Goal: Task Accomplishment & Management: Manage account settings

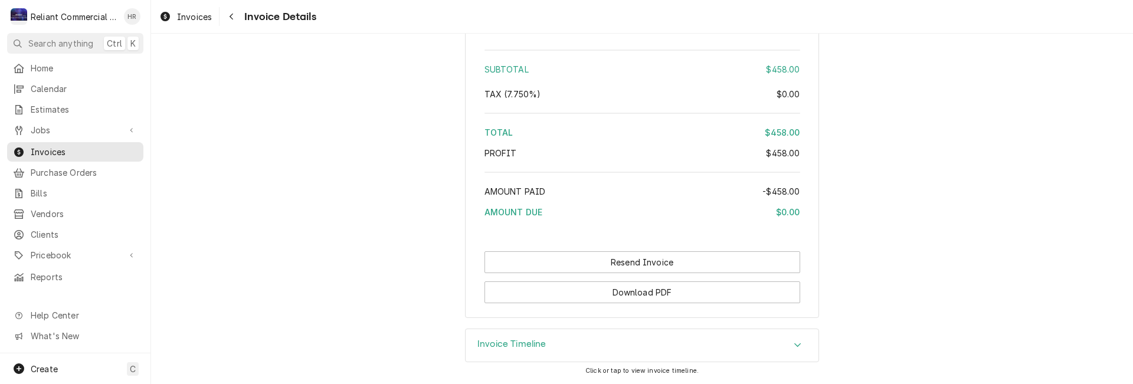
scroll to position [1440, 0]
click at [44, 126] on span "Jobs" at bounding box center [75, 130] width 89 height 12
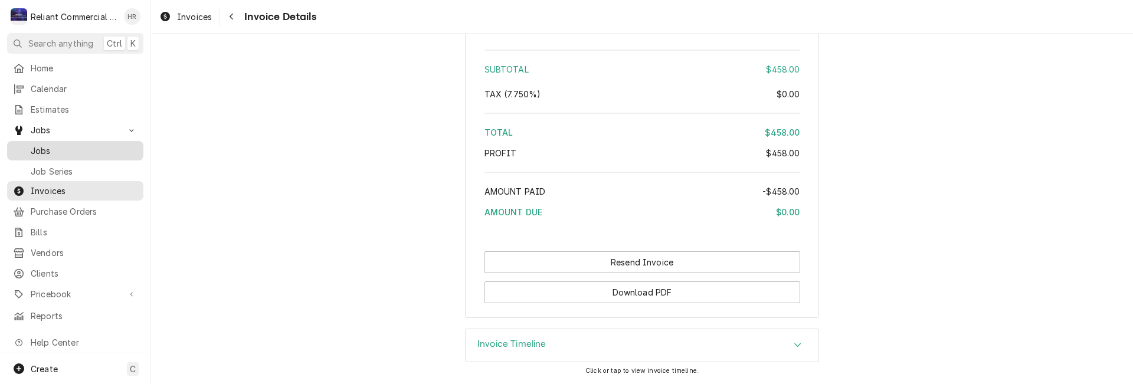
click at [47, 145] on span "Jobs" at bounding box center [84, 151] width 107 height 12
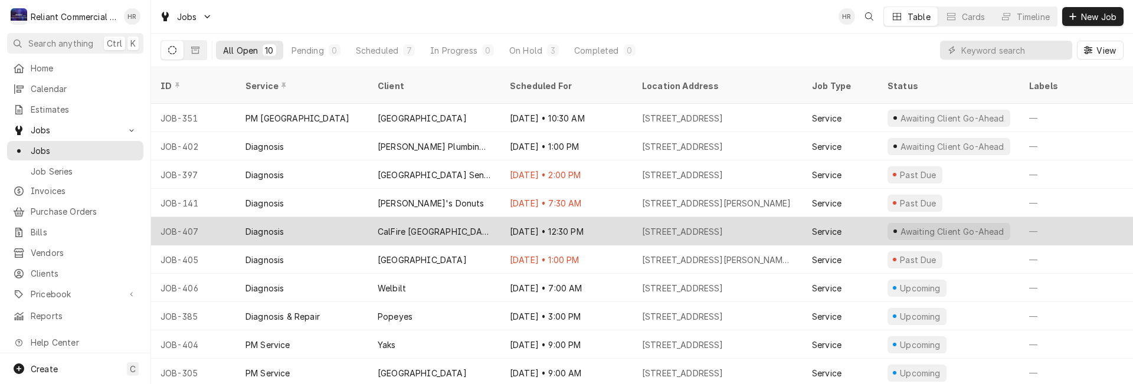
click at [451, 217] on div "CalFire [GEOGRAPHIC_DATA]" at bounding box center [434, 231] width 132 height 28
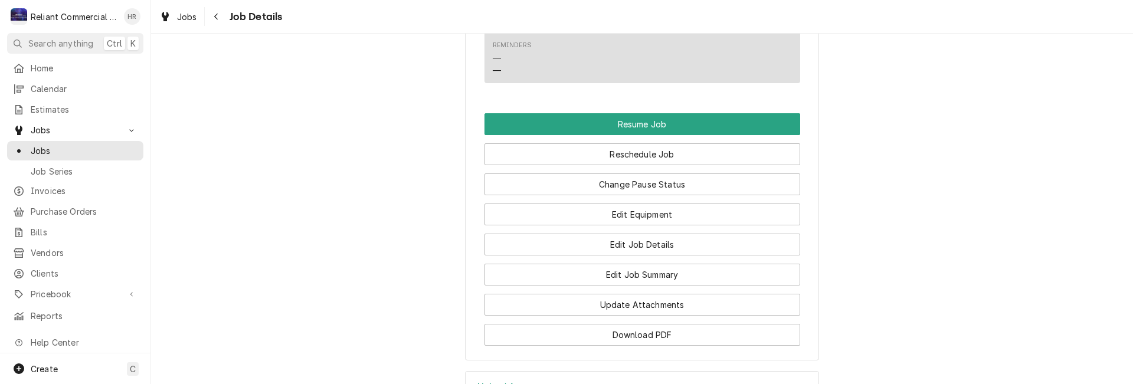
scroll to position [781, 0]
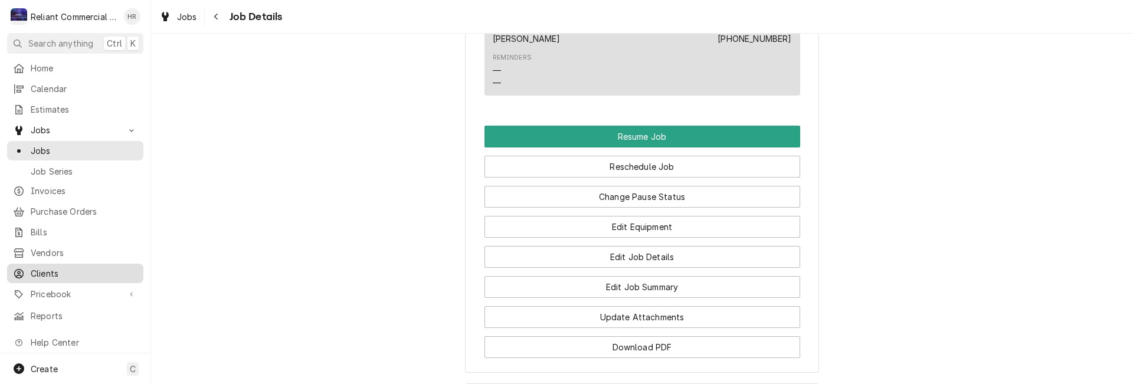
click at [46, 267] on span "Clients" at bounding box center [84, 273] width 107 height 12
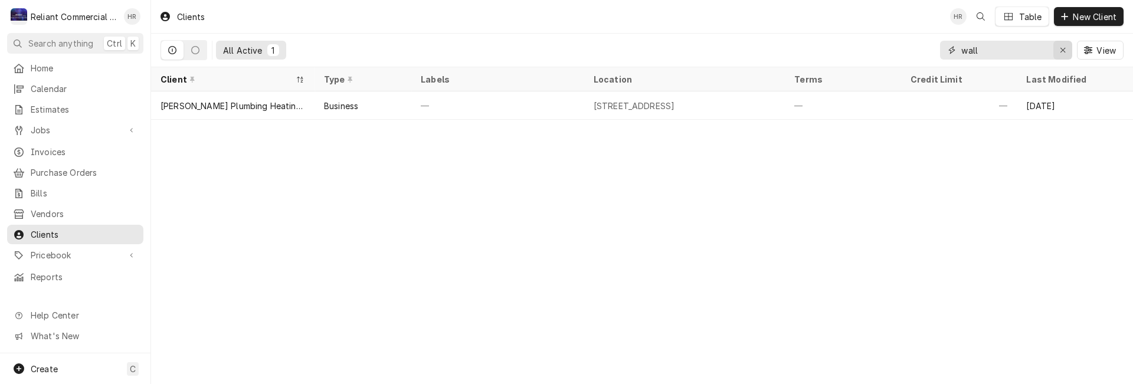
click at [1062, 51] on icon "Erase input" at bounding box center [1063, 50] width 6 height 8
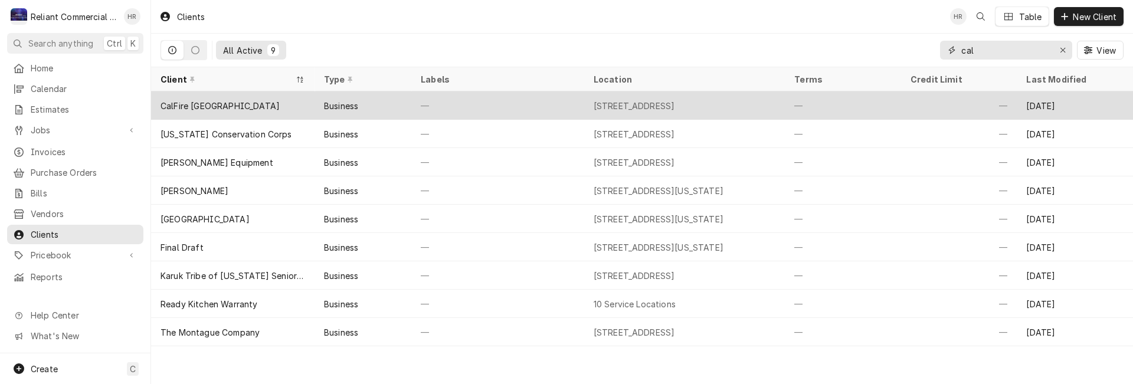
type input "cal"
click at [269, 100] on div "CalFire [GEOGRAPHIC_DATA]" at bounding box center [232, 105] width 163 height 28
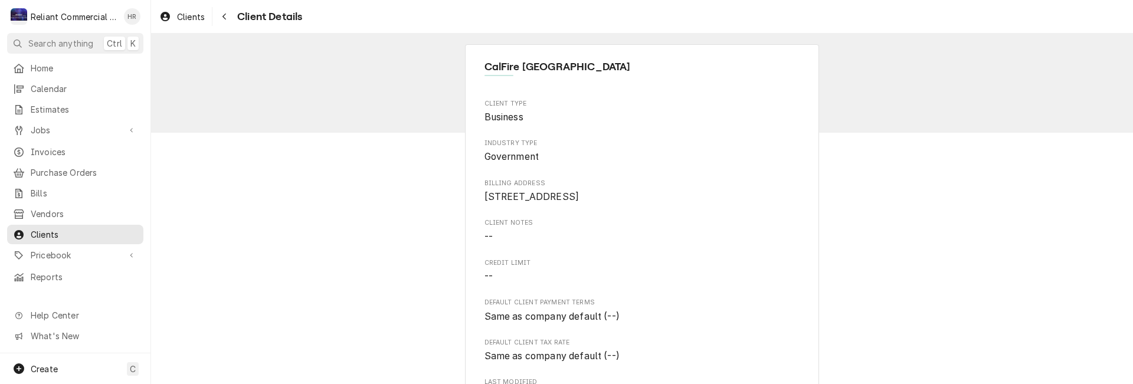
scroll to position [413, 0]
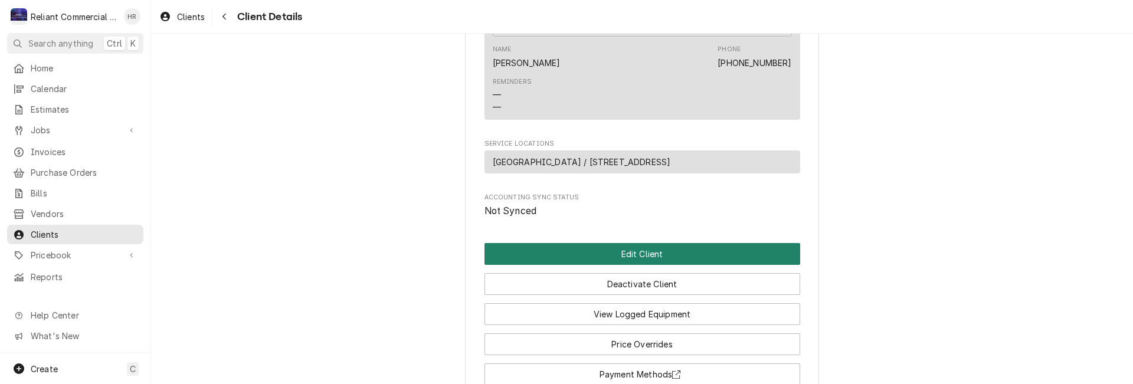
click at [654, 265] on button "Edit Client" at bounding box center [642, 254] width 316 height 22
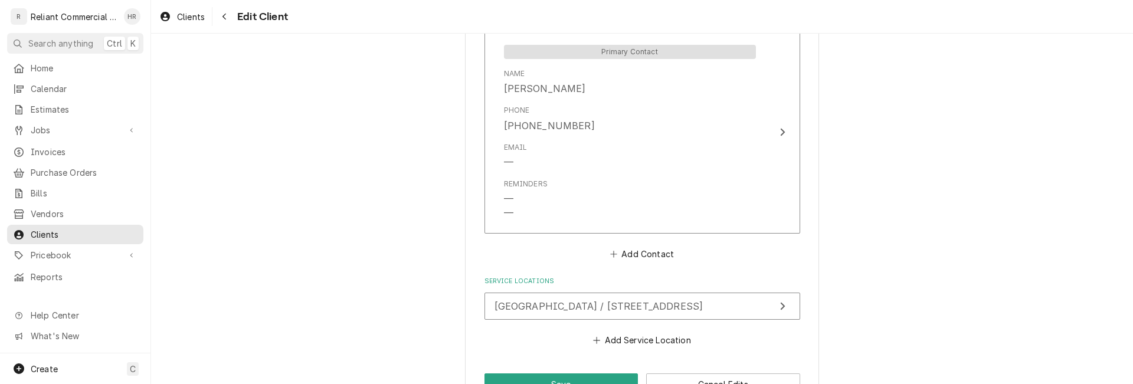
scroll to position [885, 0]
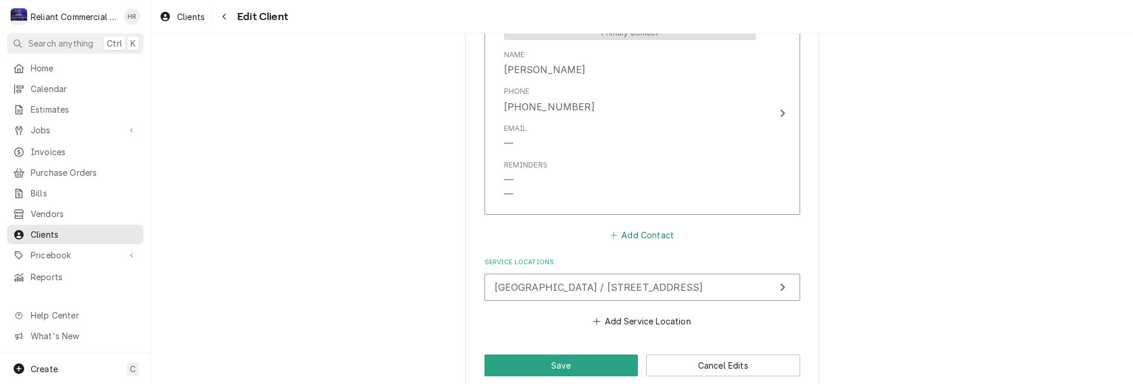
click at [629, 237] on button "Add Contact" at bounding box center [642, 235] width 68 height 17
type textarea "x"
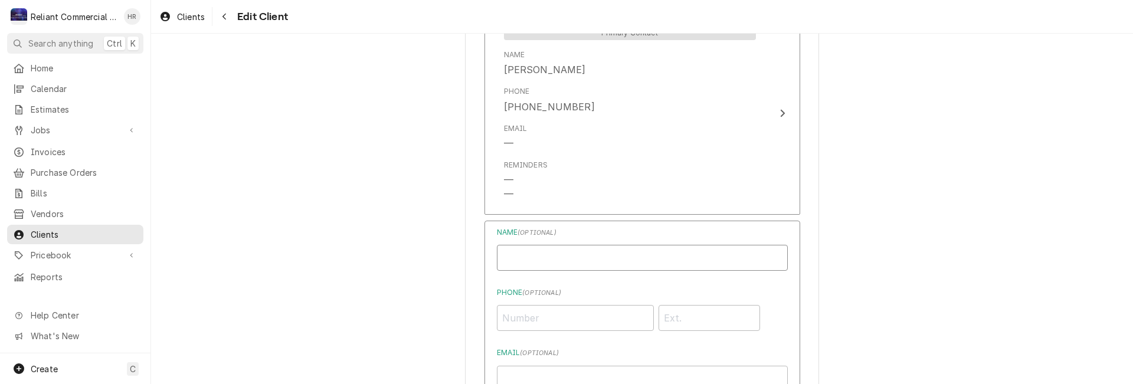
click at [592, 252] on input "Business Name" at bounding box center [642, 258] width 291 height 26
type input "[PERSON_NAME]"
click at [588, 317] on input "Phone ( optional )" at bounding box center [575, 318] width 157 height 26
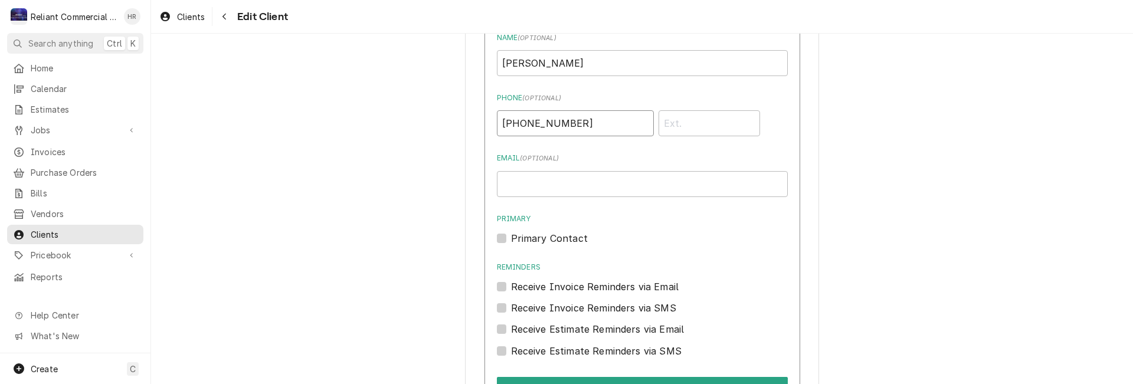
scroll to position [1121, 0]
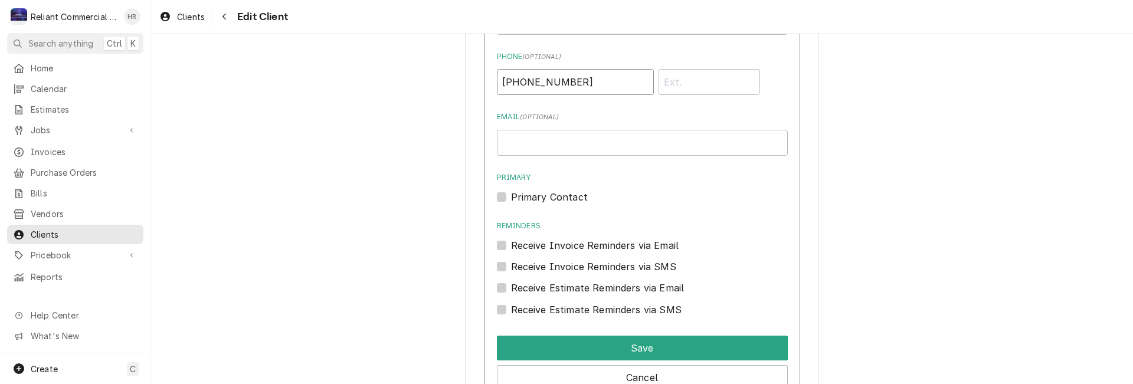
type input "[PHONE_NUMBER]"
click at [533, 146] on input "Email ( optional )" at bounding box center [642, 143] width 291 height 26
type input "miguel.mendez@fire.ca.gov"
click at [511, 198] on label "Primary Contact" at bounding box center [549, 197] width 77 height 14
click at [511, 198] on input "Primary" at bounding box center [656, 203] width 291 height 26
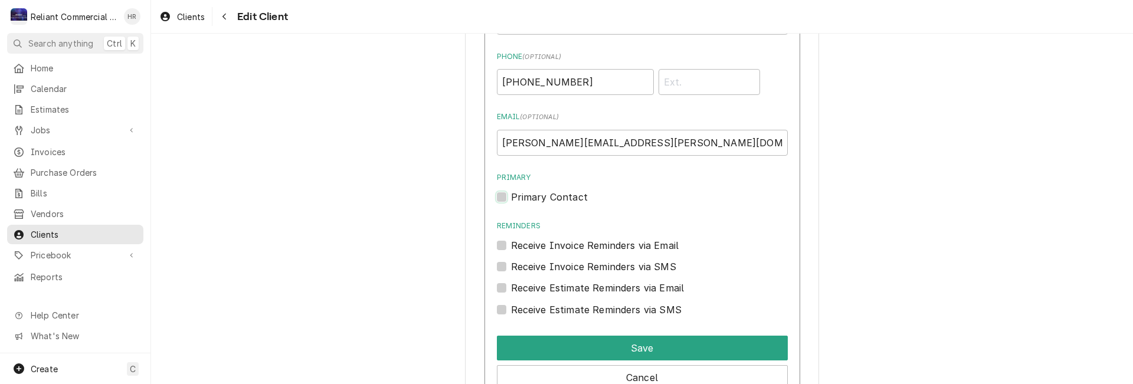
checkbox input "true"
click at [511, 244] on label "Receive Invoice Reminders via Email" at bounding box center [595, 245] width 168 height 14
click at [511, 244] on input "Reminders" at bounding box center [656, 251] width 291 height 26
checkbox input "true"
click at [511, 285] on label "Receive Estimate Reminders via Email" at bounding box center [597, 288] width 173 height 14
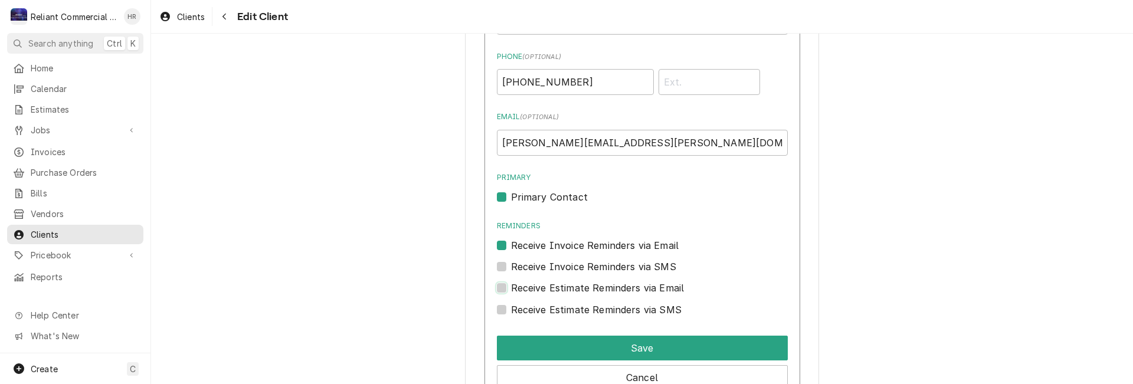
click at [511, 285] on input "Contact Edit Form" at bounding box center [656, 294] width 291 height 26
checkbox input "true"
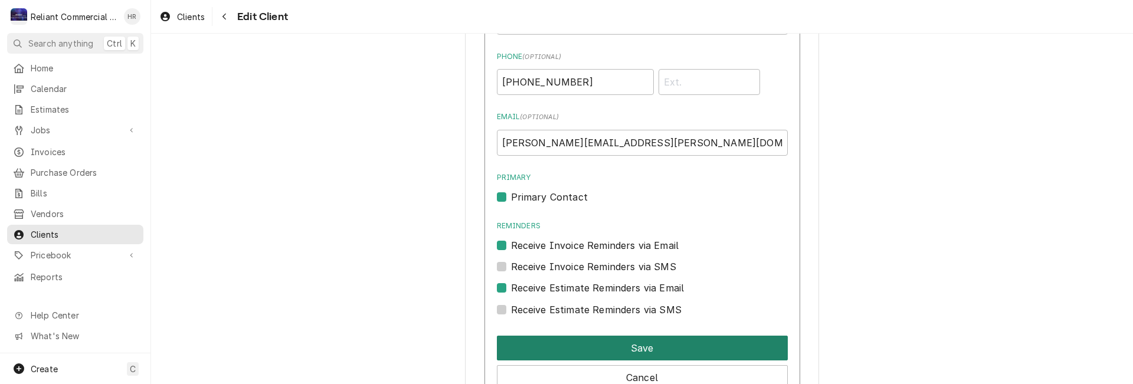
click at [667, 352] on button "Save" at bounding box center [642, 348] width 291 height 25
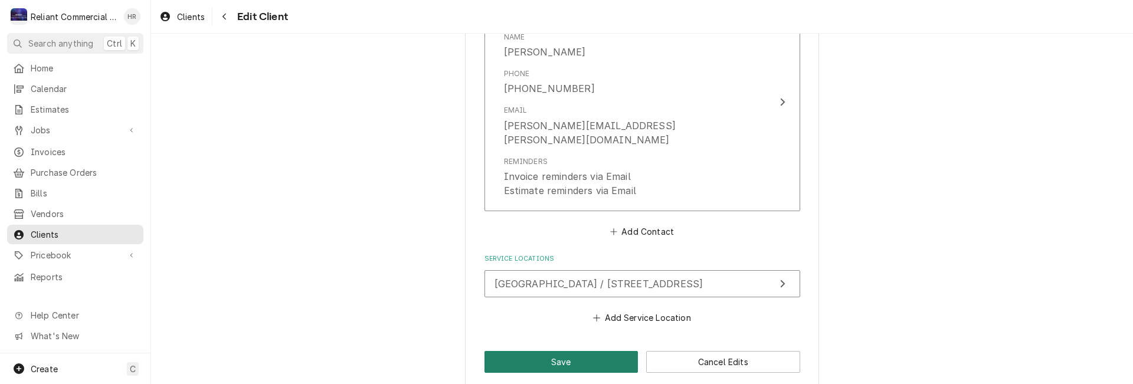
click at [579, 351] on button "Save" at bounding box center [561, 362] width 154 height 22
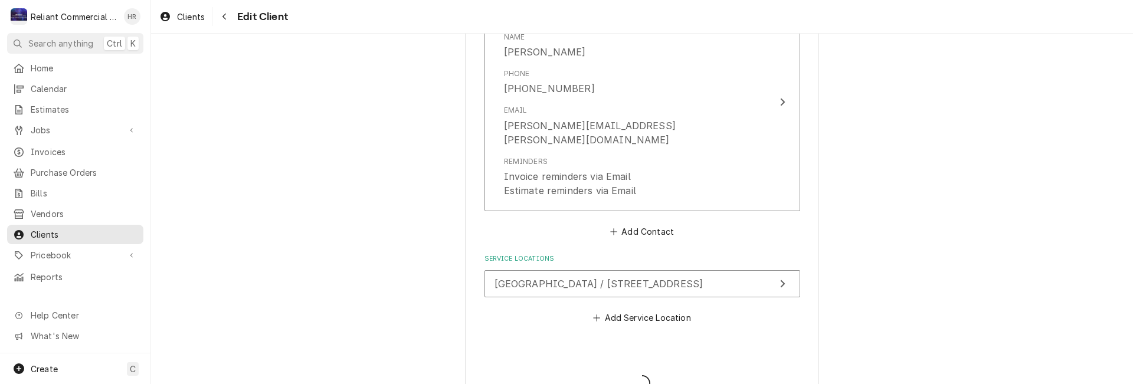
type textarea "x"
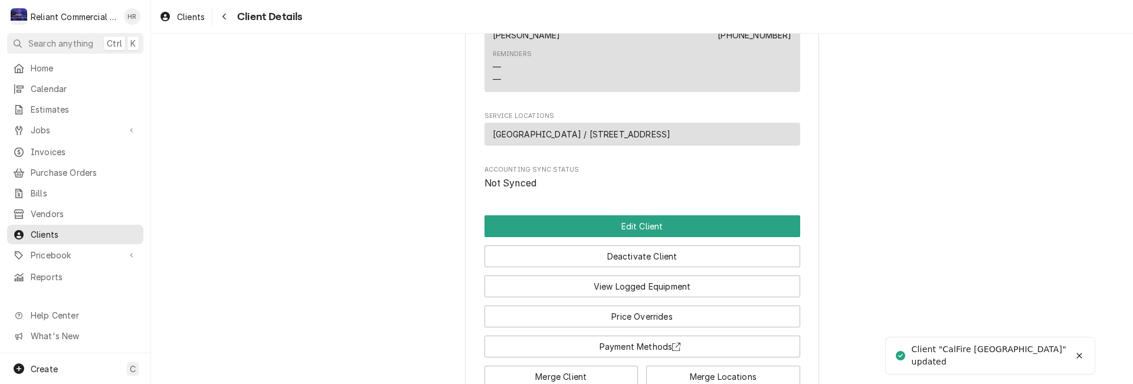
scroll to position [625, 0]
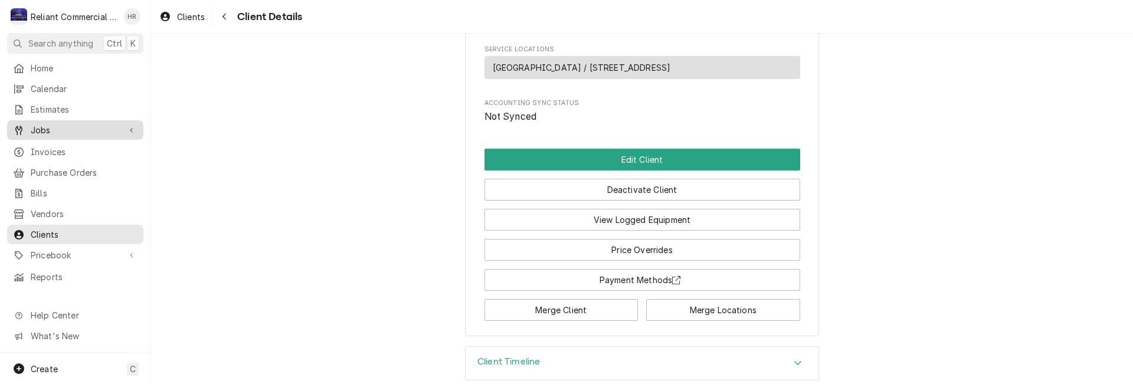
click at [36, 127] on span "Jobs" at bounding box center [75, 130] width 89 height 12
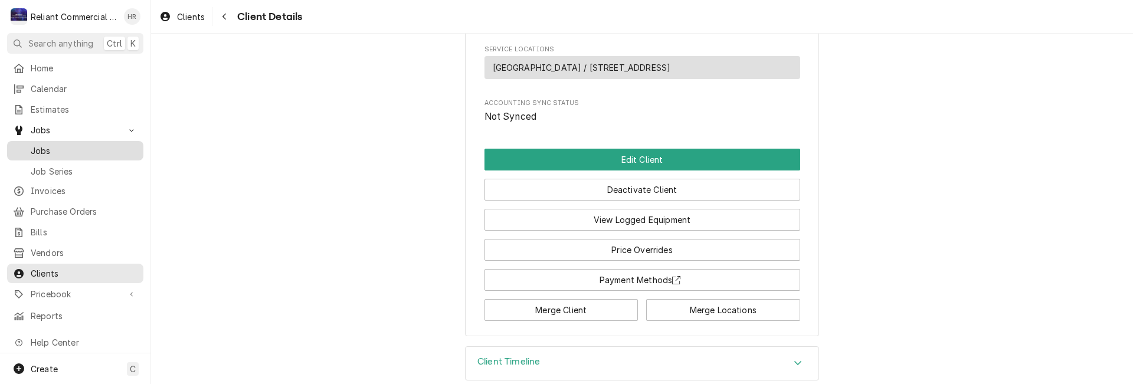
click at [42, 145] on span "Jobs" at bounding box center [84, 151] width 107 height 12
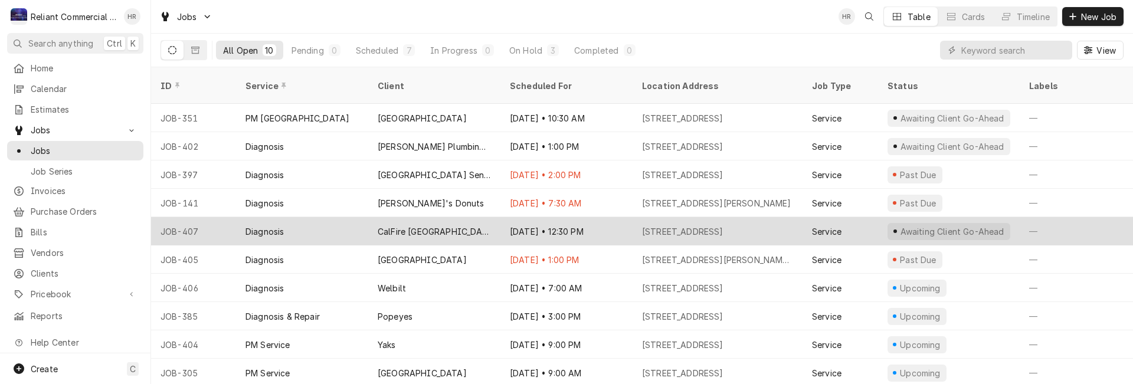
click at [378, 225] on div "CalFire [GEOGRAPHIC_DATA]" at bounding box center [434, 231] width 113 height 12
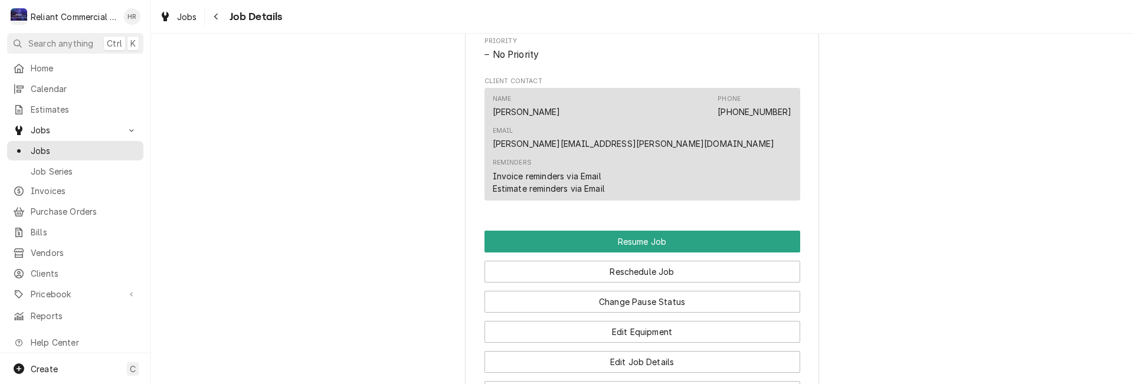
scroll to position [826, 0]
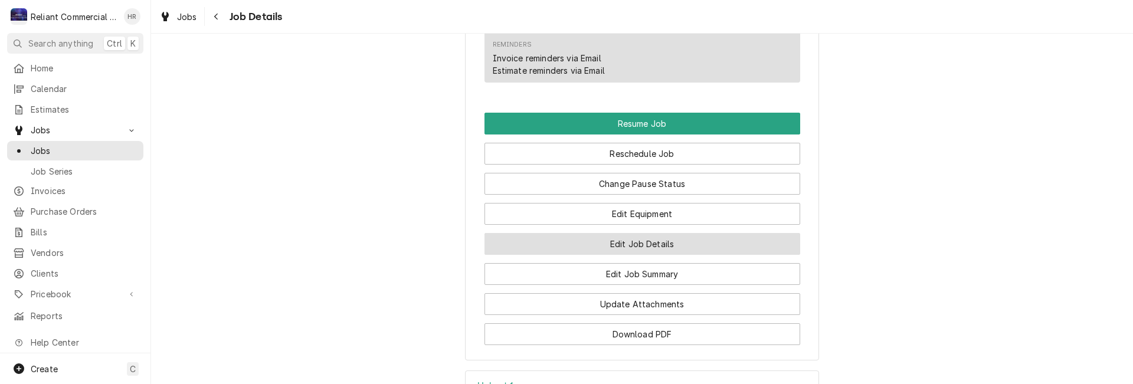
click at [620, 233] on button "Edit Job Details" at bounding box center [642, 244] width 316 height 22
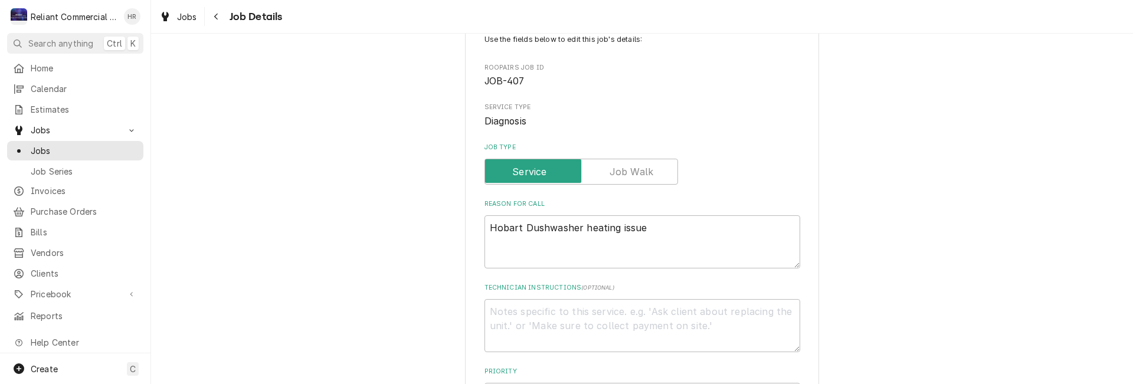
scroll to position [236, 0]
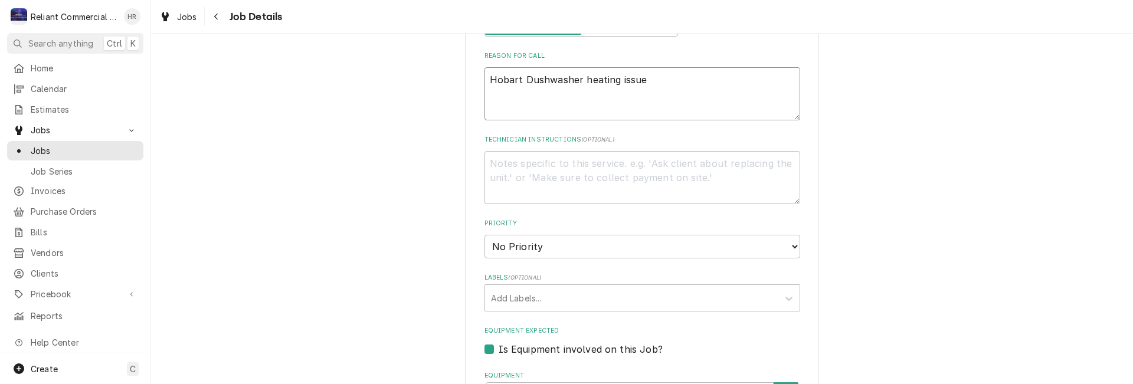
click at [533, 81] on textarea "Hobart Dushwasher heating issue" at bounding box center [642, 93] width 316 height 53
type textarea "x"
type textarea "Hobart Dshwasher heating issue"
type textarea "x"
type textarea "Hobart Dishwasher heating issue"
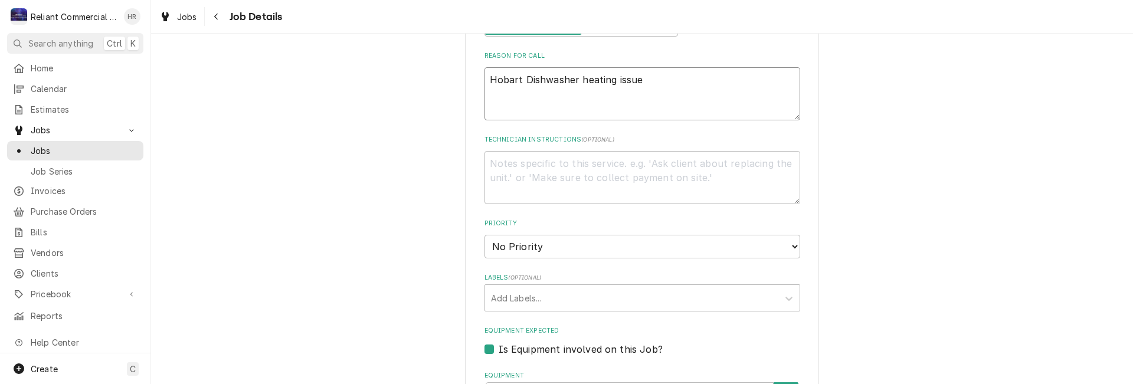
type textarea "x"
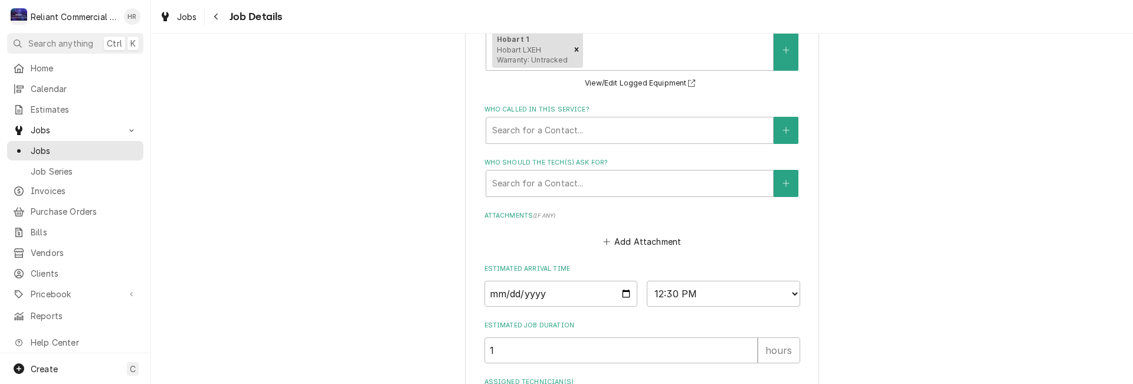
scroll to position [590, 0]
type textarea "Hobart Dishwasher heating issue"
click at [540, 48] on div "Hobart 1 Hobart LXEH Warranty: Untracked" at bounding box center [531, 49] width 78 height 37
click at [675, 47] on div "Equipment" at bounding box center [676, 48] width 182 height 21
click at [617, 83] on button "View/Edit Logged Equipment" at bounding box center [642, 83] width 118 height 15
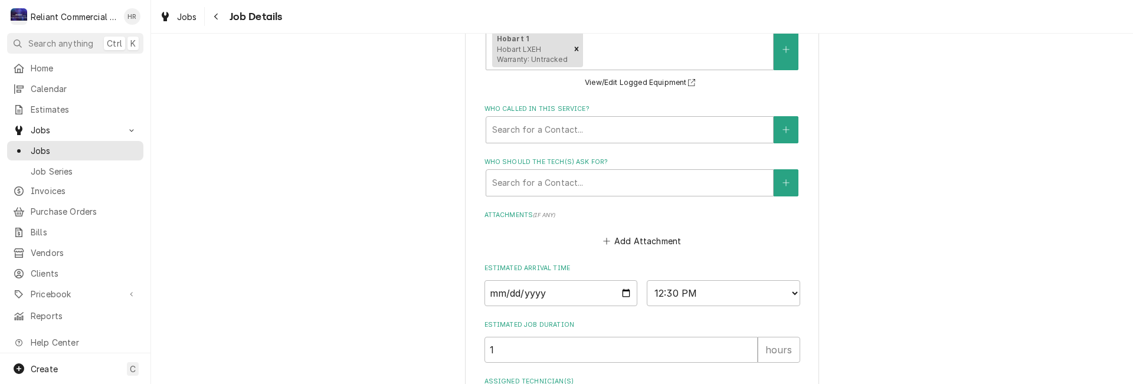
scroll to position [694, 0]
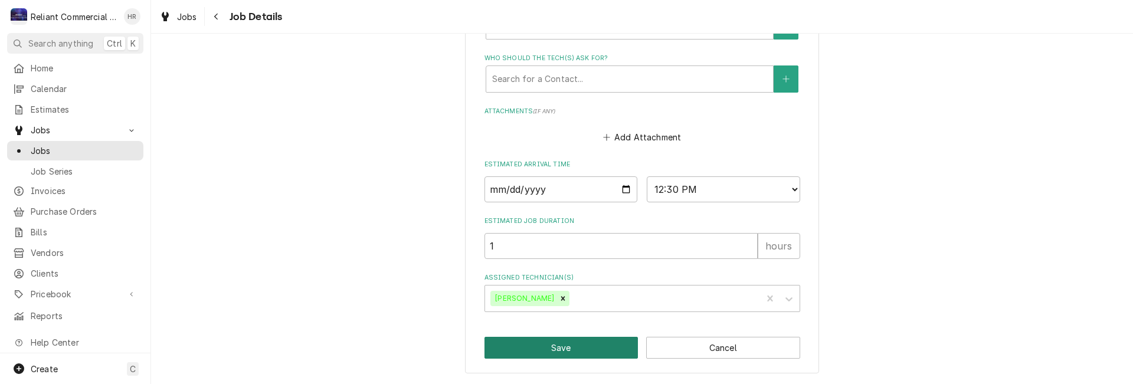
click at [586, 345] on button "Save" at bounding box center [561, 348] width 154 height 22
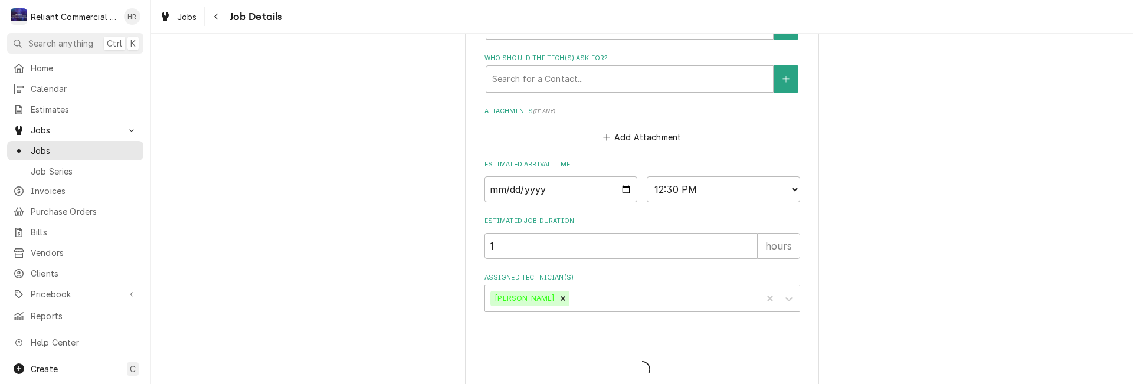
type textarea "x"
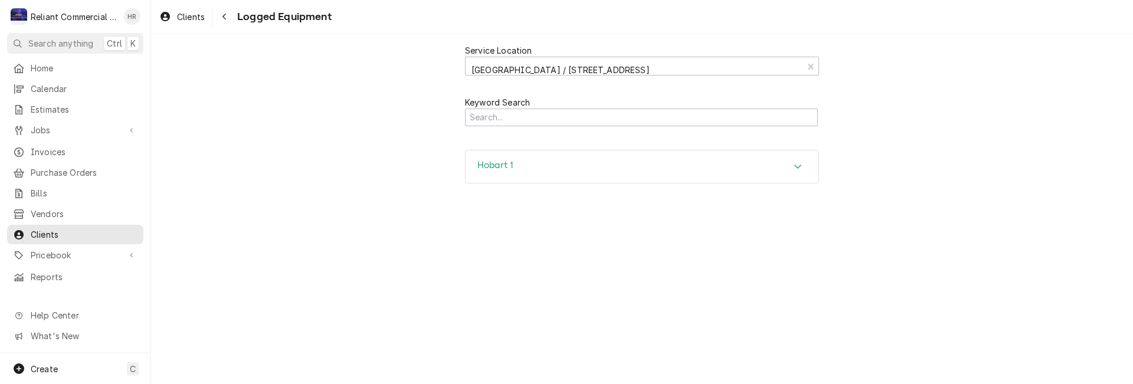
click at [787, 165] on div "Hobart 1" at bounding box center [641, 166] width 353 height 33
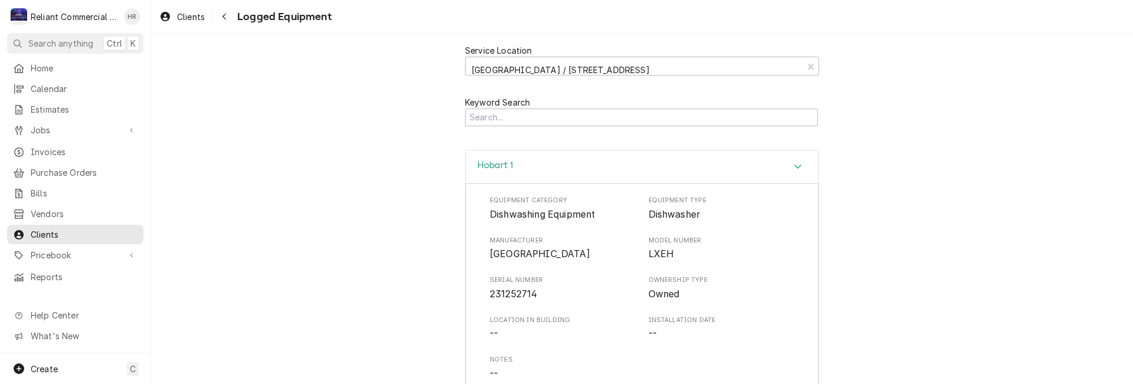
click at [871, 150] on div "Service Location Red Bluff / 604 Antelope Blvd, Red Bluff, CA 96080 Keyword Sea…" at bounding box center [642, 289] width 982 height 510
click at [330, 50] on div "Service Location Red Bluff / 604 Antelope Blvd, Red Bluff, CA 96080" at bounding box center [642, 60] width 982 height 52
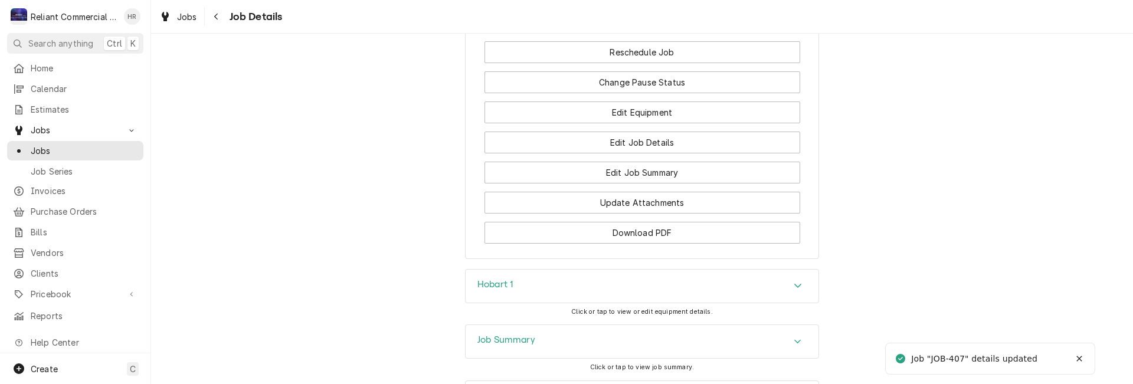
scroll to position [944, 0]
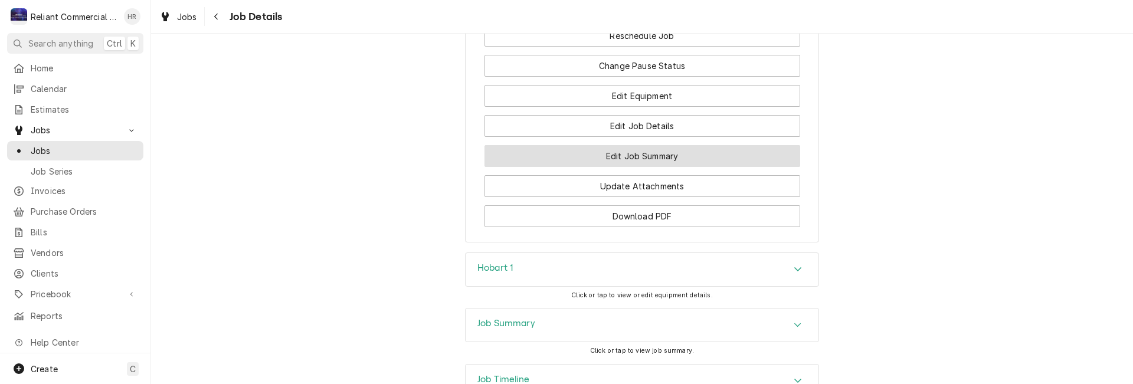
click at [654, 145] on button "Edit Job Summary" at bounding box center [642, 156] width 316 height 22
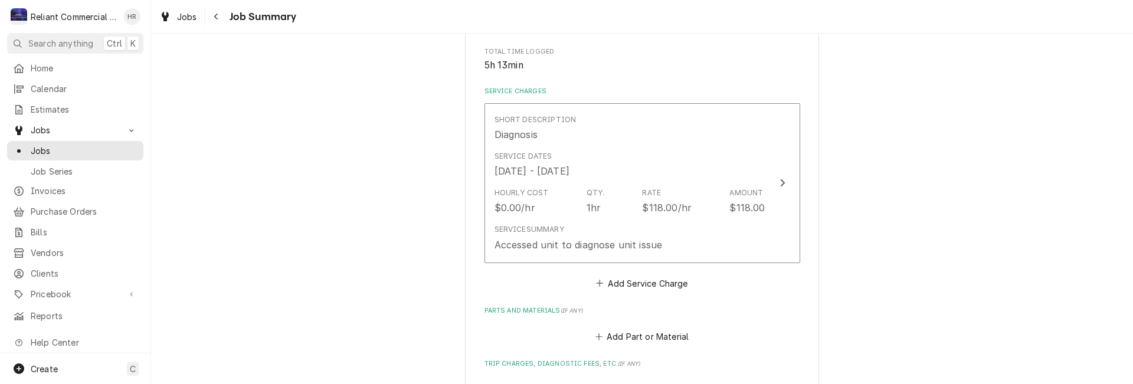
scroll to position [236, 0]
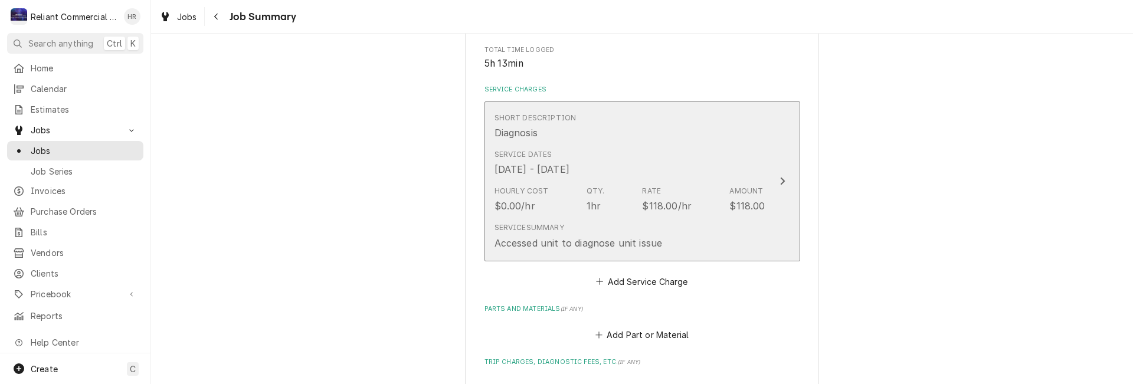
click at [691, 245] on div "Service Summary Accessed unit to diagnose unit issue" at bounding box center [629, 236] width 271 height 37
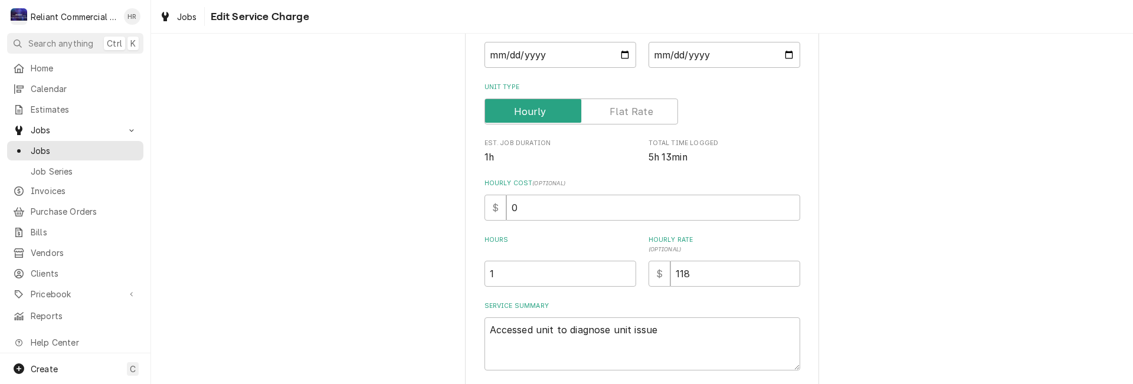
scroll to position [177, 0]
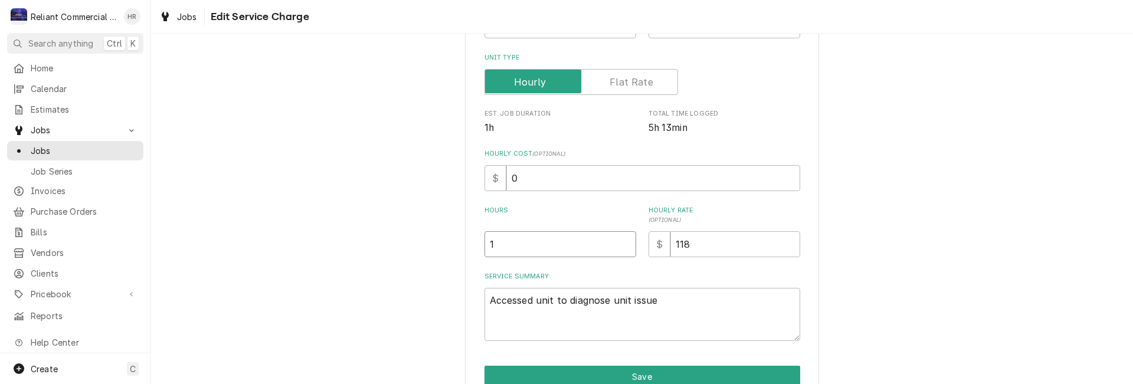
click at [543, 237] on input "1" at bounding box center [560, 244] width 152 height 26
type textarea "x"
type input "4"
click at [684, 294] on textarea "Accessed unit to diagnose unit issue" at bounding box center [642, 314] width 316 height 53
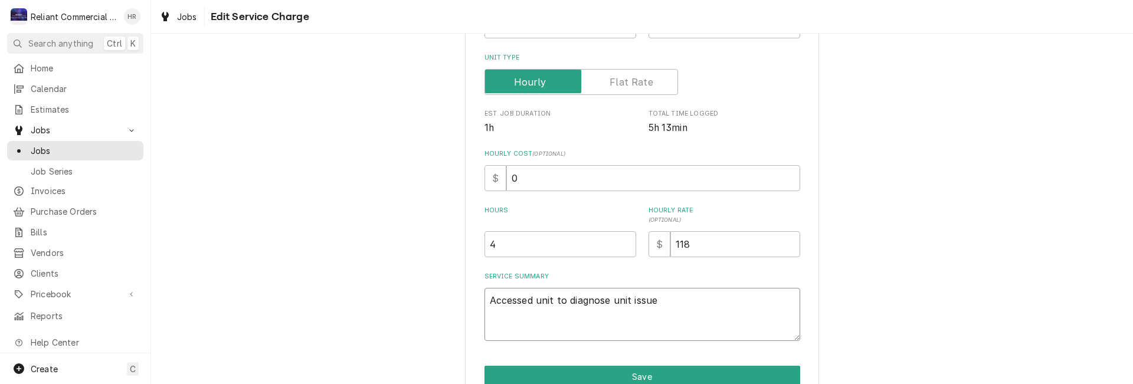
type textarea "x"
type textarea "Accessed unit to diagnose unit issue."
type textarea "x"
type textarea "Accessed unit to diagnose unit issue."
type textarea "x"
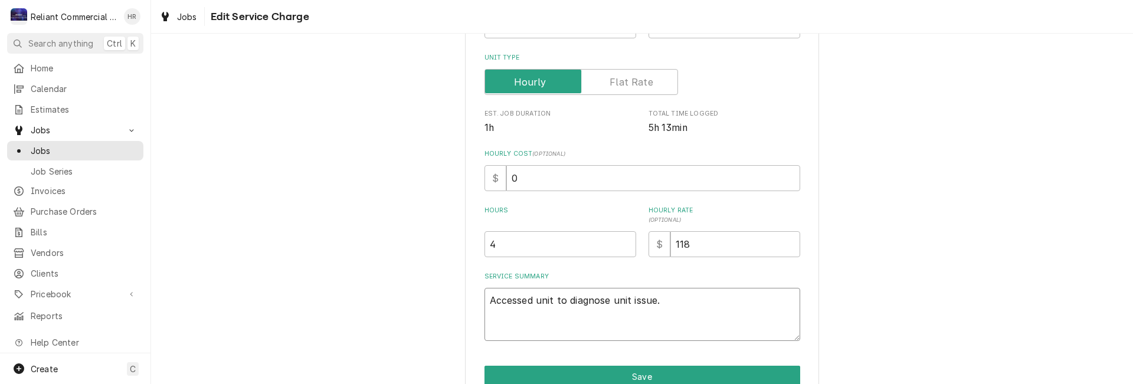
type textarea "Accessed unit to diagnose unit issue. R"
type textarea "x"
type textarea "Accessed unit to diagnose unit issue. Re"
type textarea "x"
type textarea "Accessed unit to diagnose unit issue. Rec"
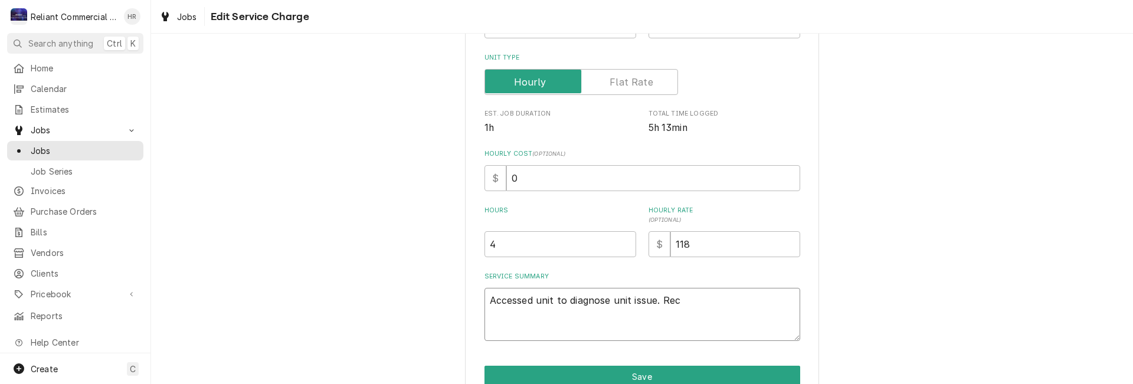
type textarea "x"
type textarea "Accessed unit to diagnose unit issue. Rece"
type textarea "x"
type textarea "Accessed unit to diagnose unit issue. Recei"
type textarea "x"
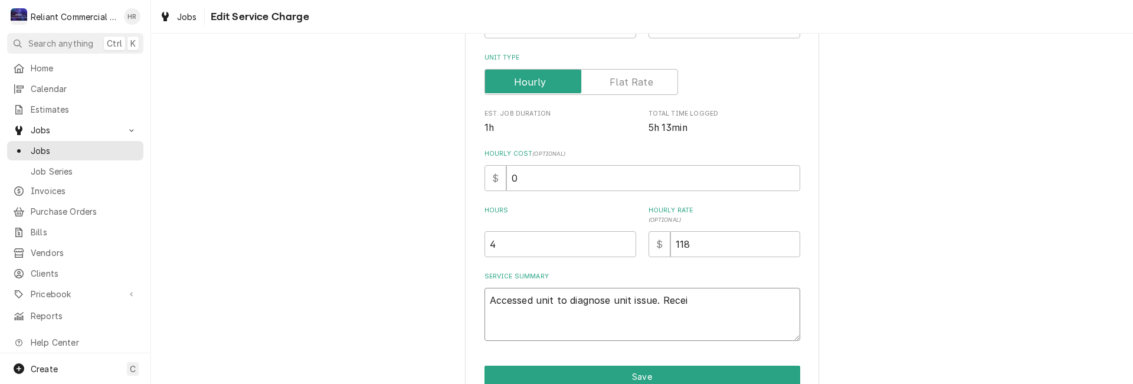
type textarea "Accessed unit to diagnose unit issue. Receiv"
type textarea "x"
type textarea "Accessed unit to diagnose unit issue. Receive"
type textarea "x"
type textarea "Accessed unit to diagnose unit issue. Received"
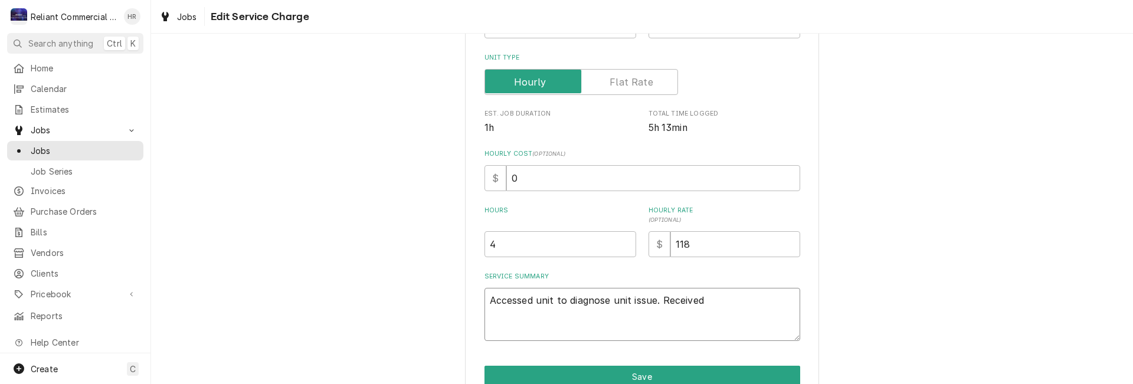
type textarea "x"
type textarea "Accessed unit to diagnose unit issue. Received"
type textarea "x"
type textarea "Accessed unit to diagnose unit issue. Received s"
type textarea "x"
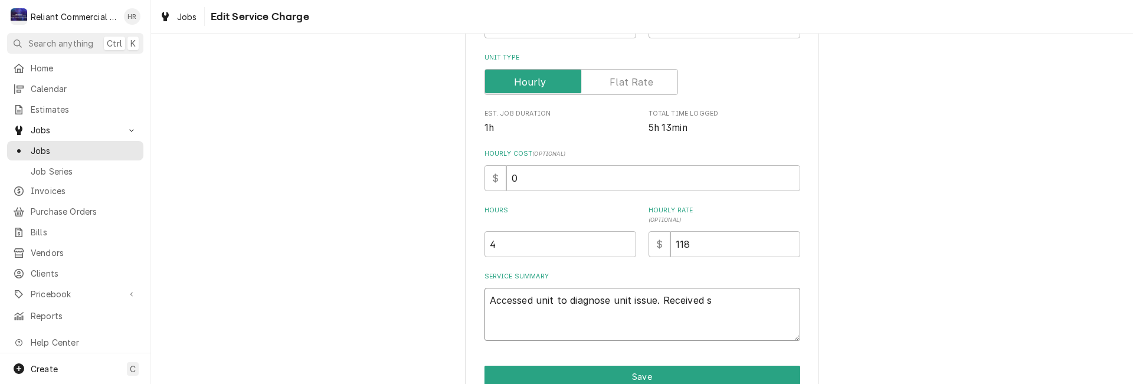
type textarea "Accessed unit to diagnose unit issue. Received su"
type textarea "x"
type textarea "Accessed unit to diagnose unit issue. Received sum"
type textarea "x"
type textarea "Accessed unit to diagnose unit issue. Received sump"
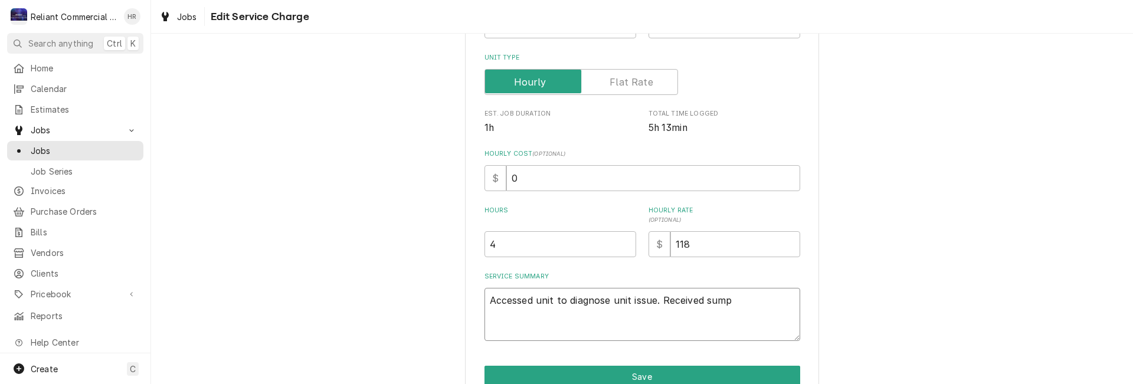
type textarea "x"
type textarea "Accessed unit to diagnose unit issue. Received sump"
type textarea "x"
type textarea "Accessed unit to diagnose unit issue. Received sump l"
type textarea "x"
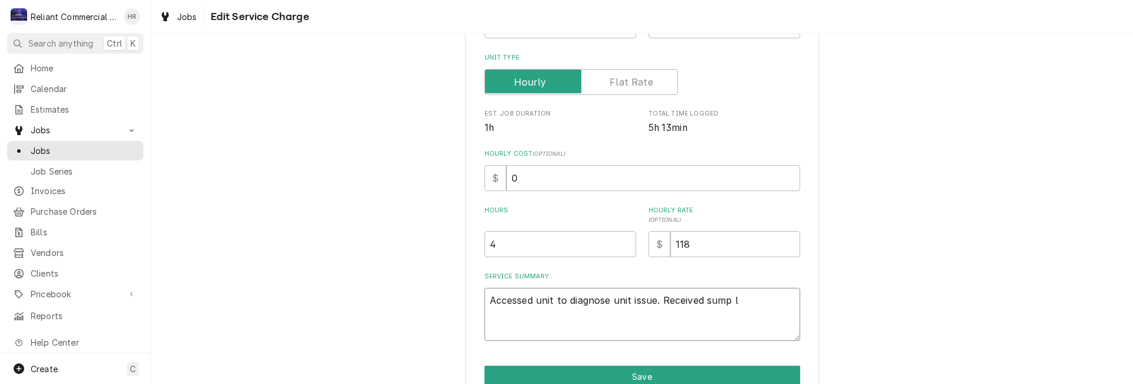
type textarea "Accessed unit to diagnose unit issue. Received sump le"
type textarea "x"
type textarea "Accessed unit to diagnose unit issue. Received sump lev"
type textarea "x"
type textarea "Accessed unit to diagnose unit issue. Received sump leve"
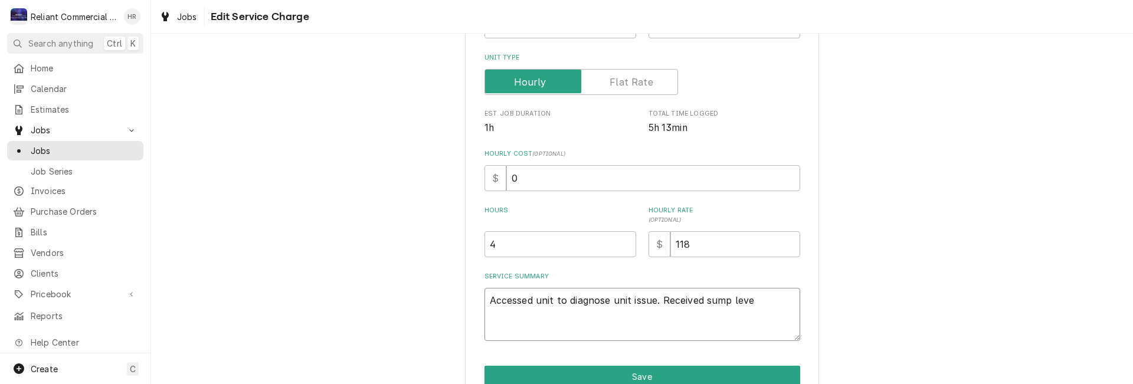
type textarea "x"
type textarea "Accessed unit to diagnose unit issue. Received sump level"
type textarea "x"
type textarea "Accessed unit to diagnose unit issue. Received sump level"
type textarea "x"
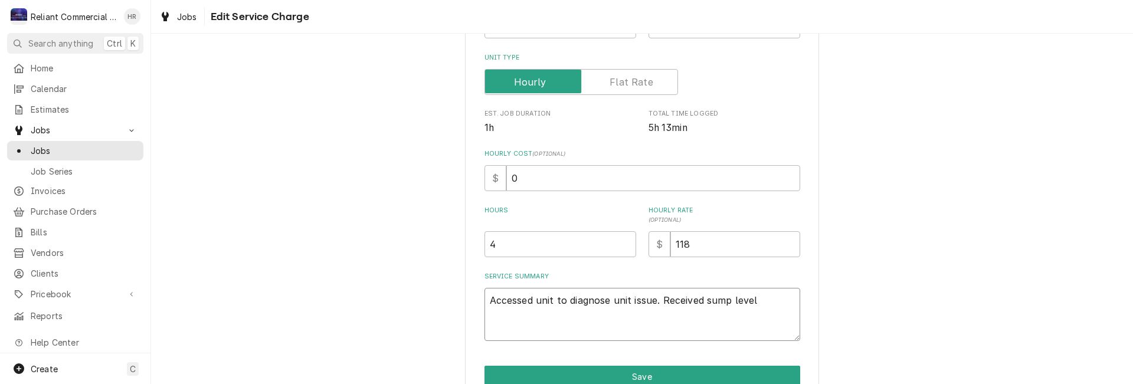
type textarea "Accessed unit to diagnose unit issue. Received sump level l"
type textarea "x"
type textarea "Accessed unit to diagnose unit issue. Received sump level lo"
type textarea "x"
type textarea "Accessed unit to diagnose unit issue. Received sump level low"
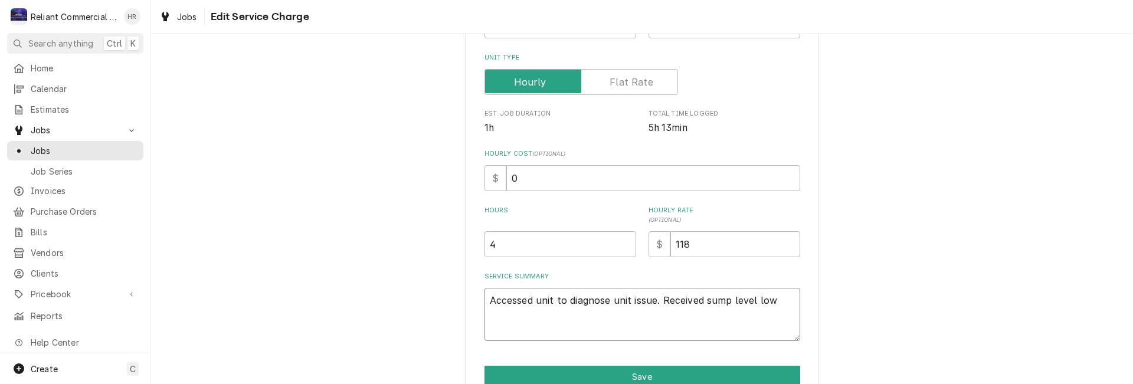
type textarea "x"
type textarea "Accessed unit to diagnose unit issue. Received sump level low"
type textarea "x"
type textarea "Accessed unit to diagnose unit issue. Received sump level low e"
type textarea "x"
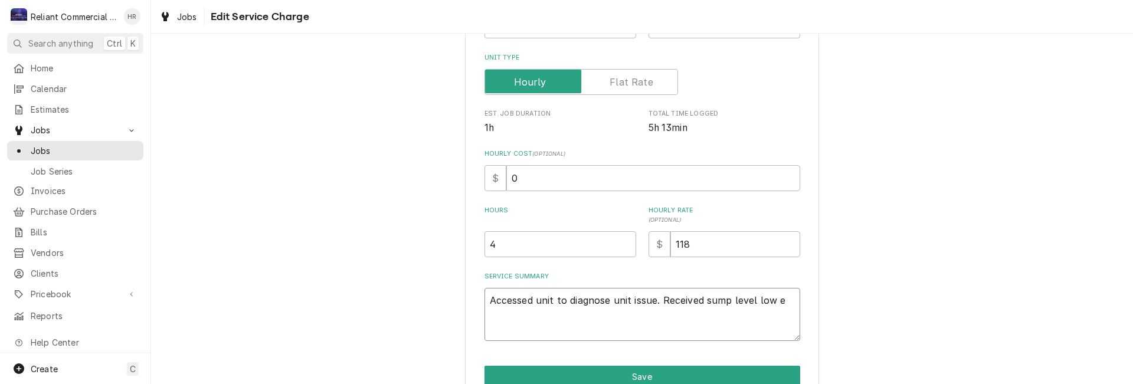
type textarea "Accessed unit to diagnose unit issue. Received sump level low er"
type textarea "x"
type textarea "Accessed unit to diagnose unit issue. Received sump level low err"
type textarea "x"
type textarea "Accessed unit to diagnose unit issue. Received sump level low erro"
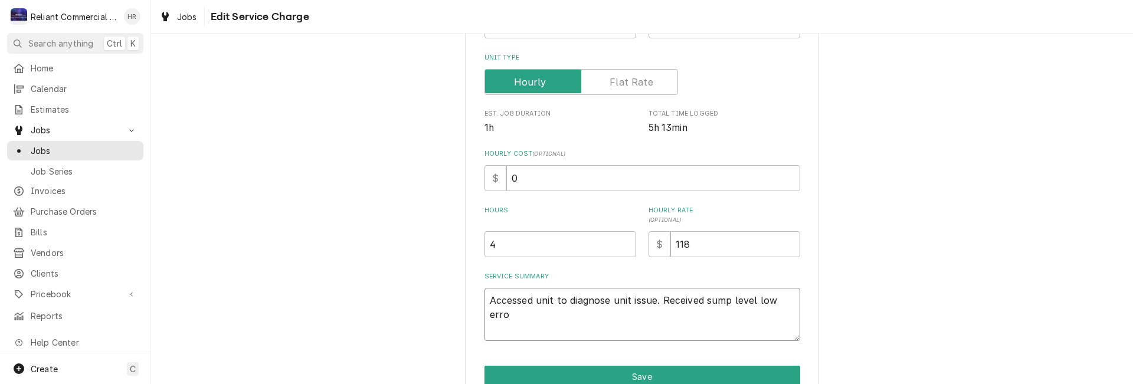
type textarea "x"
type textarea "Accessed unit to diagnose unit issue. Received sump level low error"
type textarea "x"
type textarea "Accessed unit to diagnose unit issue. Received sump level low error."
type textarea "x"
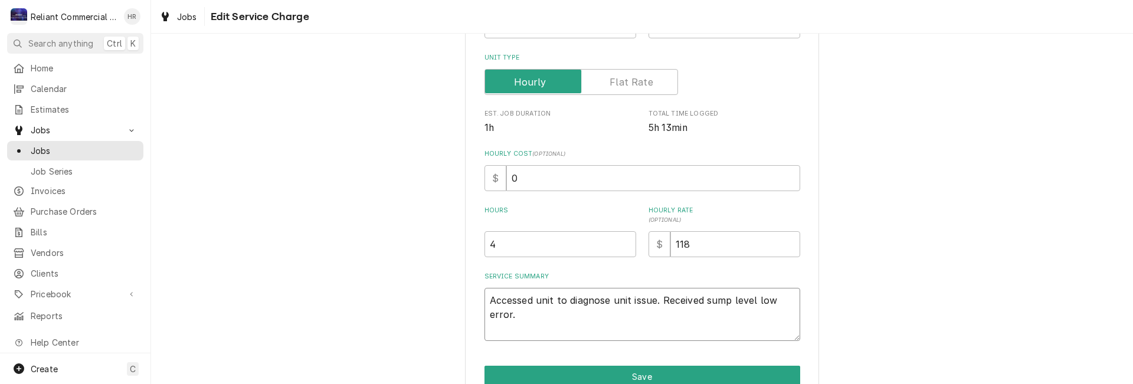
type textarea "Accessed unit to diagnose unit issue. Received sump level low error."
type textarea "x"
type textarea "Accessed unit to diagnose unit issue. Received sump level low error. T"
type textarea "x"
type textarea "Accessed unit to diagnose unit issue. Received sump level low error. Te"
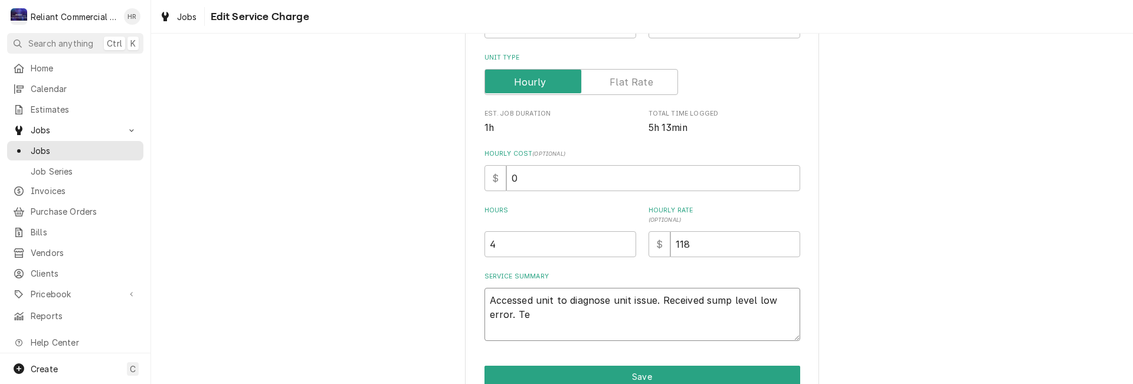
type textarea "x"
type textarea "Accessed unit to diagnose unit issue. Received sump level low error. Tes"
type textarea "x"
type textarea "Accessed unit to diagnose unit issue. Received sump level low error. Test"
type textarea "x"
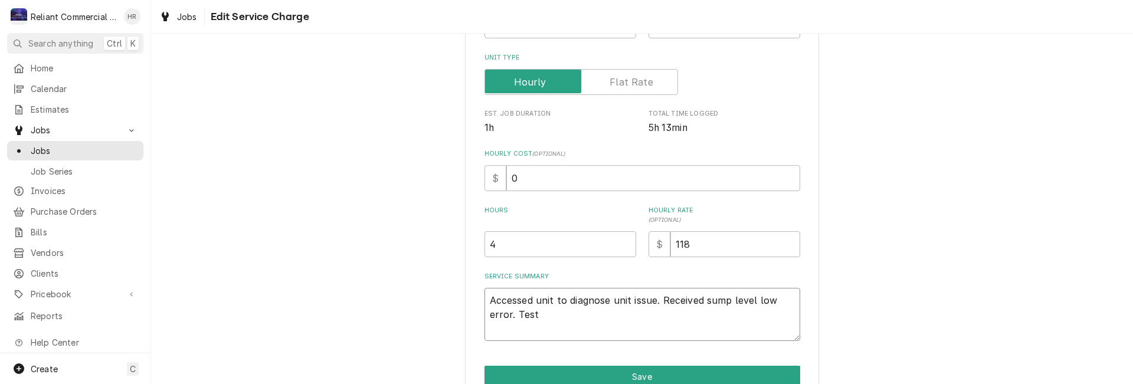
type textarea "Accessed unit to diagnose unit issue. Received sump level low error. Teste"
type textarea "x"
type textarea "Accessed unit to diagnose unit issue. Received sump level low error. Tested"
type textarea "x"
type textarea "Accessed unit to diagnose unit issue. Received sump level low error. Tested"
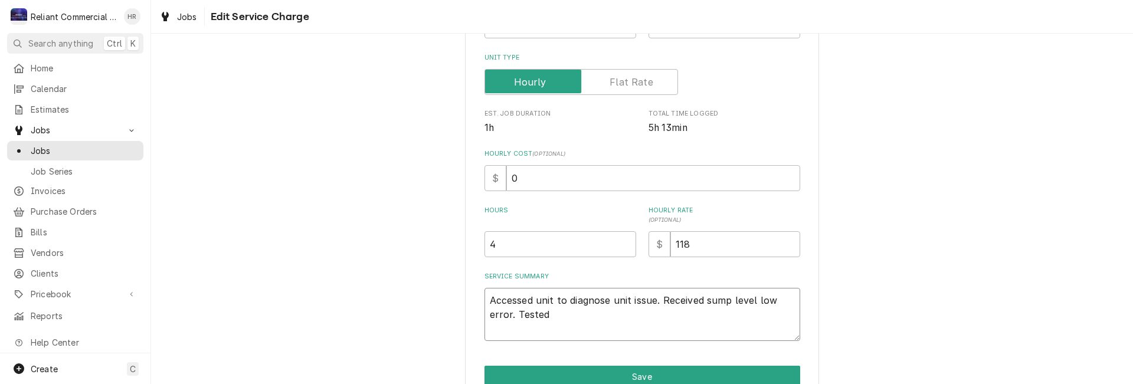
type textarea "x"
type textarea "Accessed unit to diagnose unit issue. Received sump level low error. Tested b"
type textarea "x"
type textarea "Accessed unit to diagnose unit issue. Received sump level low error. Tested bo"
type textarea "x"
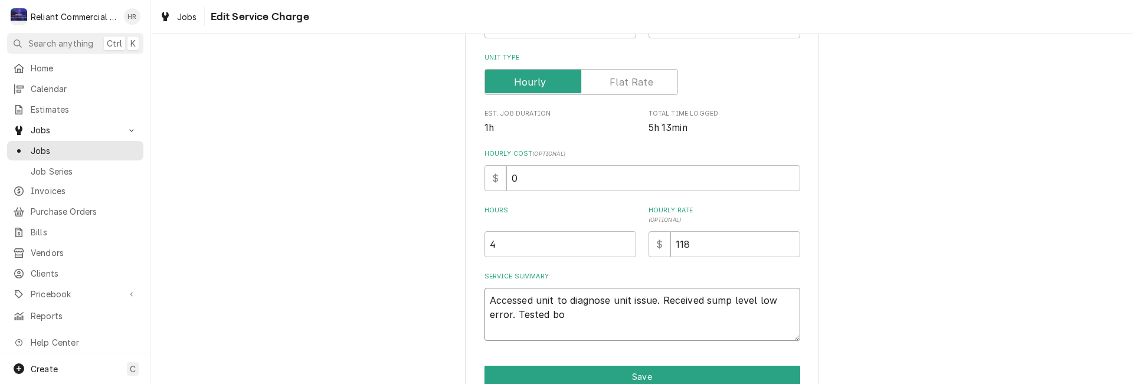
type textarea "Accessed unit to diagnose unit issue. Received sump level low error. Tested bot"
type textarea "x"
type textarea "Accessed unit to diagnose unit issue. Received sump level low error. Tested both"
type textarea "x"
type textarea "Accessed unit to diagnose unit issue. Received sump level low error. Tested both"
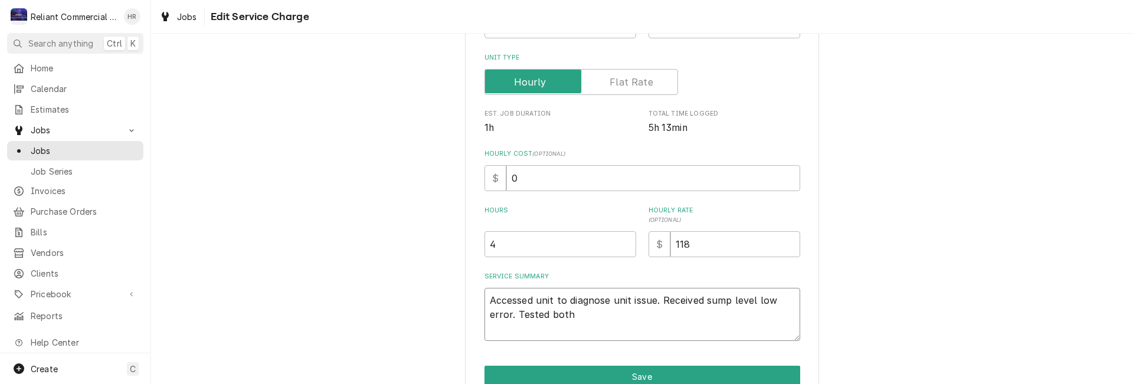
type textarea "x"
type textarea "Accessed unit to diagnose unit issue. Received sump level low error. Tested bot…"
type textarea "x"
type textarea "Accessed unit to diagnose unit issue. Received sump level low error. Tested bot…"
type textarea "x"
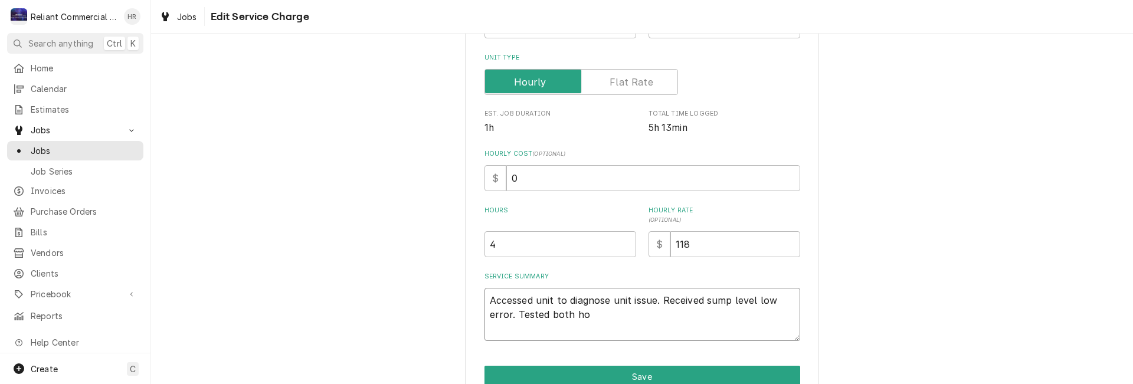
type textarea "Accessed unit to diagnose unit issue. Received sump level low error. Tested bot…"
type textarea "x"
type textarea "Accessed unit to diagnose unit issue. Received sump level low error. Tested bot…"
type textarea "x"
type textarea "Accessed unit to diagnose unit issue. Received sump level low error. Tested bot…"
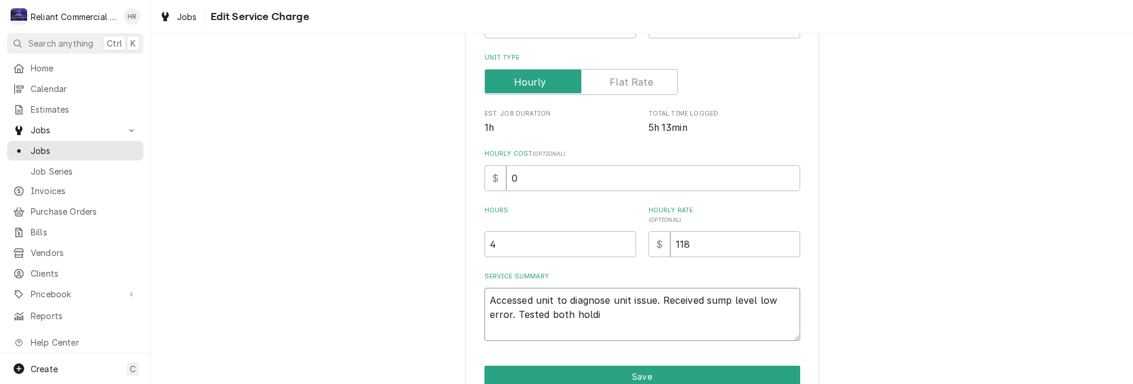
type textarea "x"
type textarea "Accessed unit to diagnose unit issue. Received sump level low error. Tested bot…"
type textarea "x"
type textarea "Accessed unit to diagnose unit issue. Received sump level low error. Tested bot…"
type textarea "x"
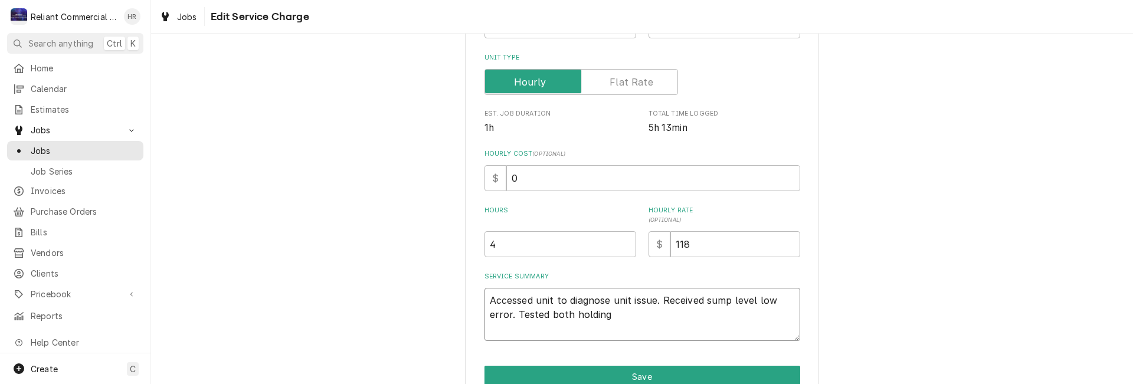
type textarea "Accessed unit to diagnose unit issue. Received sump level low error. Tested bot…"
type textarea "x"
type textarea "Accessed unit to diagnose unit issue. Received sump level low error. Tested bot…"
type textarea "x"
type textarea "Accessed unit to diagnose unit issue. Received sump level low error. Tested bot…"
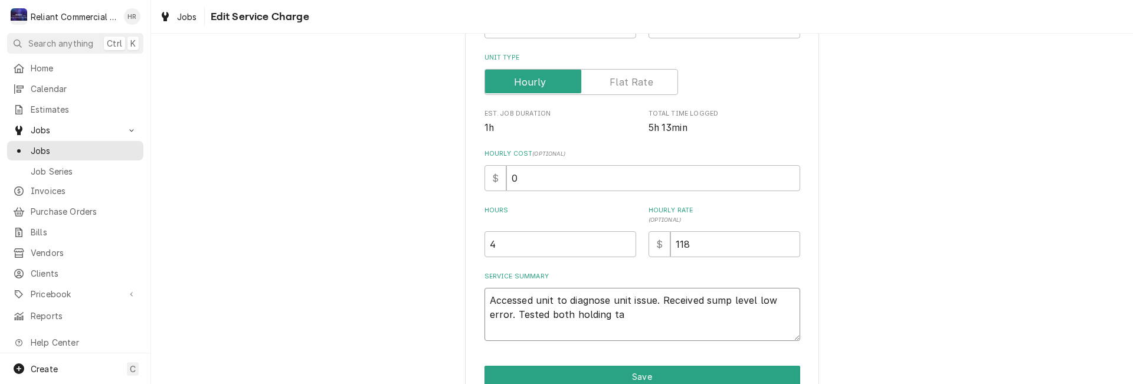
type textarea "x"
type textarea "Accessed unit to diagnose unit issue. Received sump level low error. Tested bot…"
type textarea "x"
type textarea "Accessed unit to diagnose unit issue. Received sump level low error. Tested bot…"
type textarea "x"
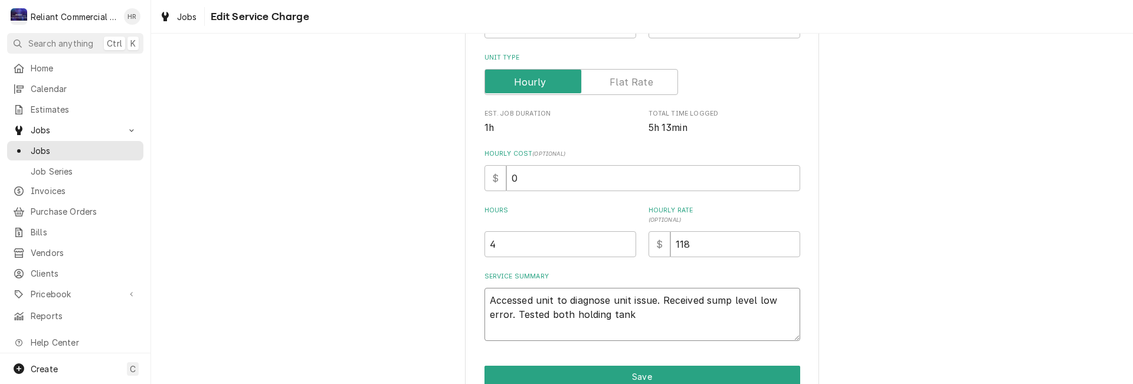
type textarea "Accessed unit to diagnose unit issue. Received sump level low error. Tested bot…"
type textarea "x"
type textarea "Accessed unit to diagnose unit issue. Received sump level low error. Tested bot…"
type textarea "x"
type textarea "Accessed unit to diagnose unit issue. Received sump level low error. Tested bot…"
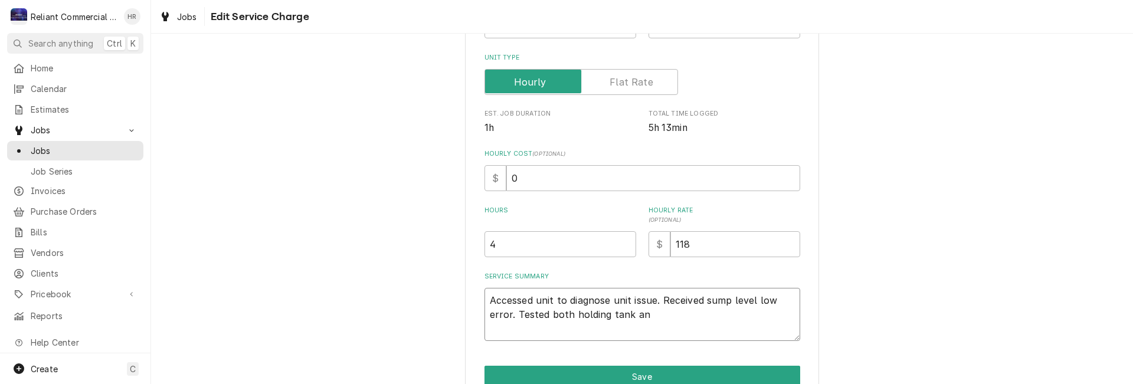
type textarea "x"
type textarea "Accessed unit to diagnose unit issue. Received sump level low error. Tested bot…"
type textarea "x"
type textarea "Accessed unit to diagnose unit issue. Received sump level low error. Tested bot…"
type textarea "x"
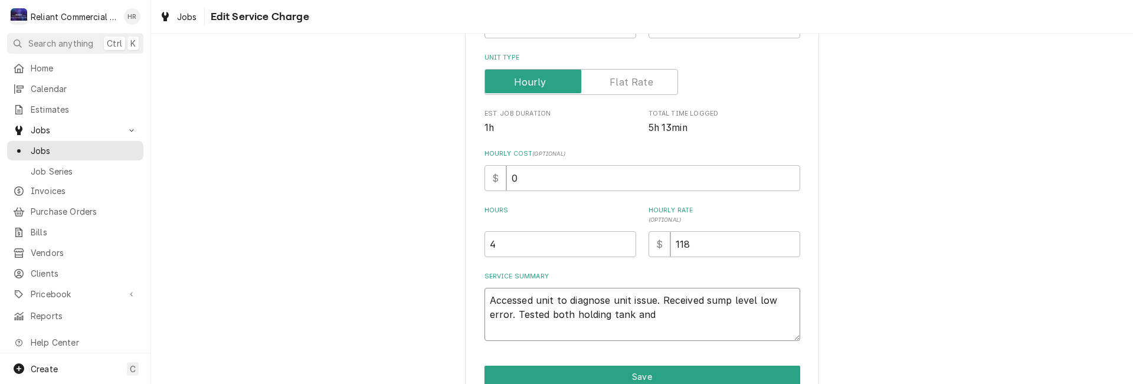
type textarea "Accessed unit to diagnose unit issue. Received sump level low error. Tested bot…"
type textarea "x"
type textarea "Accessed unit to diagnose unit issue. Received sump level low error. Tested bot…"
type textarea "x"
type textarea "Accessed unit to diagnose unit issue. Received sump level low error. Tested bot…"
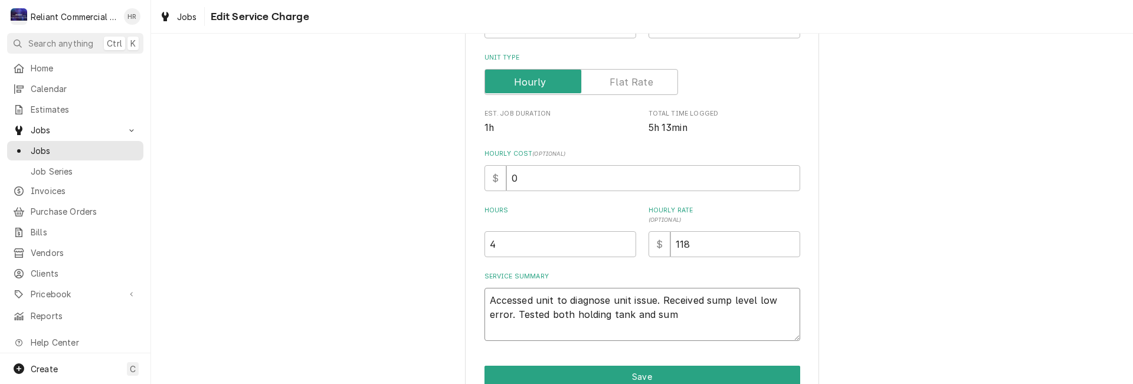
type textarea "x"
type textarea "Accessed unit to diagnose unit issue. Received sump level low error. Tested bot…"
type textarea "x"
type textarea "Accessed unit to diagnose unit issue. Received sump level low error. Tested bot…"
type textarea "x"
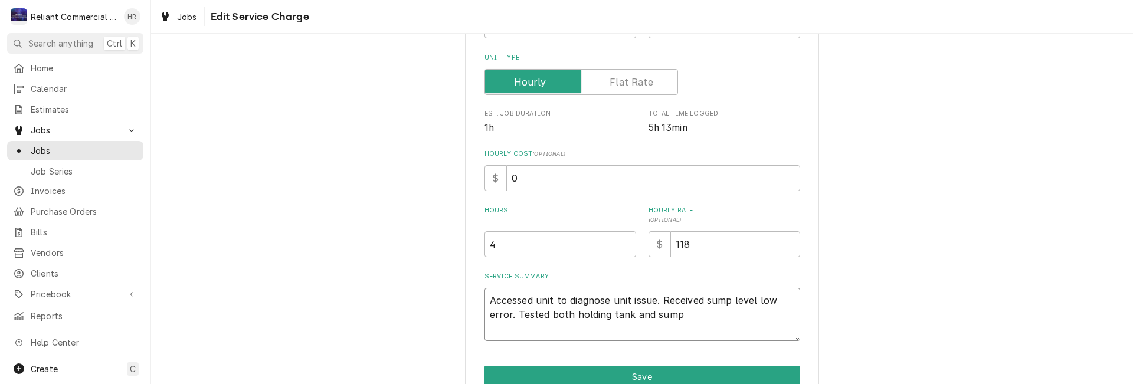
type textarea "Accessed unit to diagnose unit issue. Received sump level low error. Tested bot…"
type textarea "x"
type textarea "Accessed unit to diagnose unit issue. Received sump level low error. Tested bot…"
type textarea "x"
type textarea "Accessed unit to diagnose unit issue. Received sump level low error. Tested bot…"
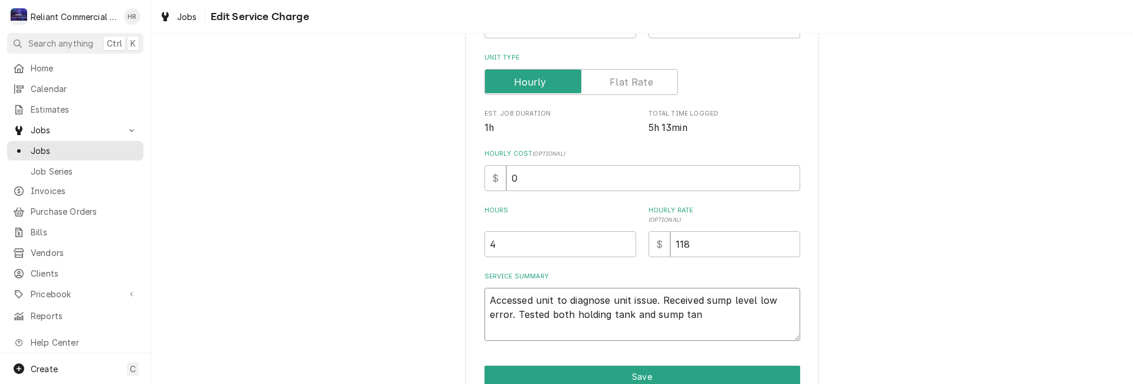
type textarea "x"
type textarea "Accessed unit to diagnose unit issue. Received sump level low error. Tested bot…"
type textarea "x"
type textarea "Accessed unit to diagnose unit issue. Received sump level low error. Tested bot…"
type textarea "x"
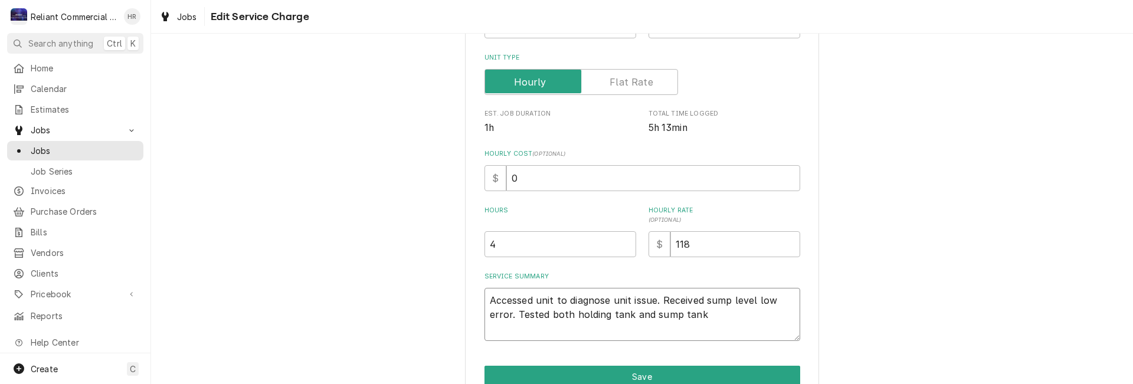
type textarea "Accessed unit to diagnose unit issue. Received sump level low error. Tested bot…"
type textarea "x"
type textarea "Accessed unit to diagnose unit issue. Received sump level low error. Tested bot…"
type textarea "x"
type textarea "Accessed unit to diagnose unit issue. Received sump level low error. Tested bot…"
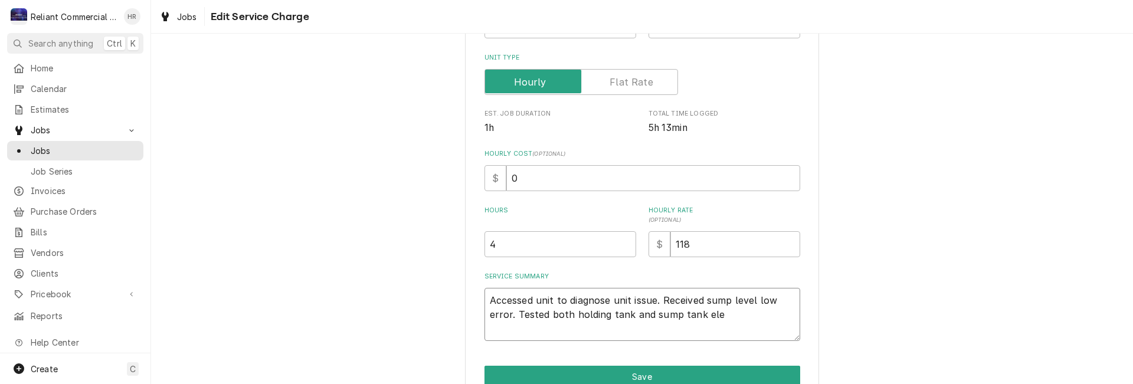
type textarea "x"
type textarea "Accessed unit to diagnose unit issue. Received sump level low error. Tested bot…"
type textarea "x"
type textarea "Accessed unit to diagnose unit issue. Received sump level low error. Tested bot…"
type textarea "x"
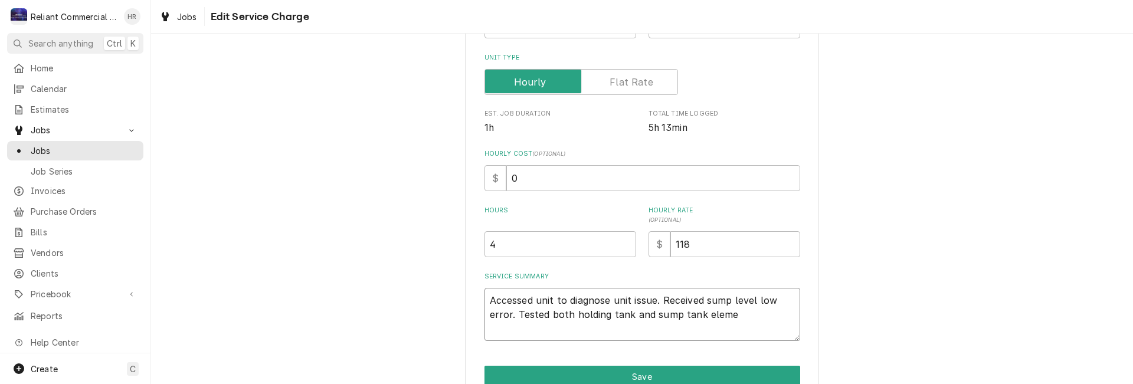
type textarea "Accessed unit to diagnose unit issue. Received sump level low error. Tested bot…"
type textarea "x"
type textarea "Accessed unit to diagnose unit issue. Received sump level low error. Tested bot…"
type textarea "x"
type textarea "Accessed unit to diagnose unit issue. Received sump level low error. Tested bot…"
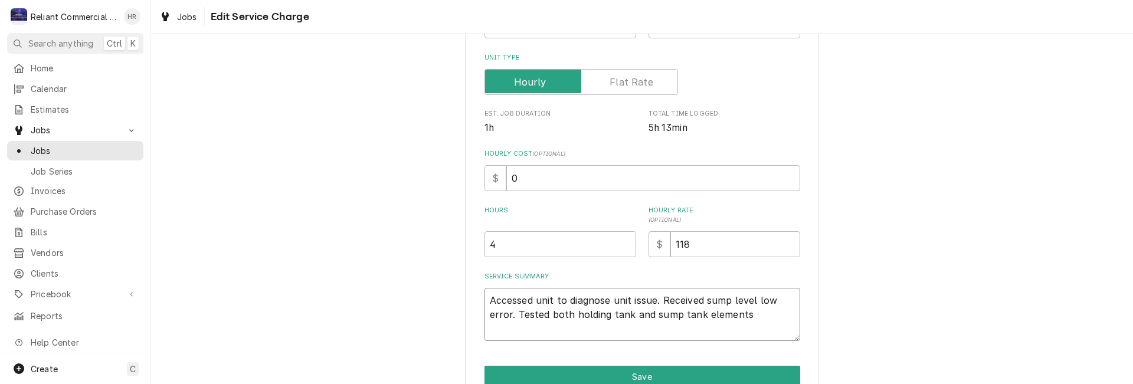
type textarea "x"
type textarea "Accessed unit to diagnose unit issue. Received sump level low error. Tested bot…"
type textarea "x"
type textarea "Accessed unit to diagnose unit issue. Received sump level low error. Tested bot…"
click at [501, 313] on textarea "Accessed unit to diagnose unit issue. Received sump level low error. Tested bot…" at bounding box center [642, 314] width 316 height 53
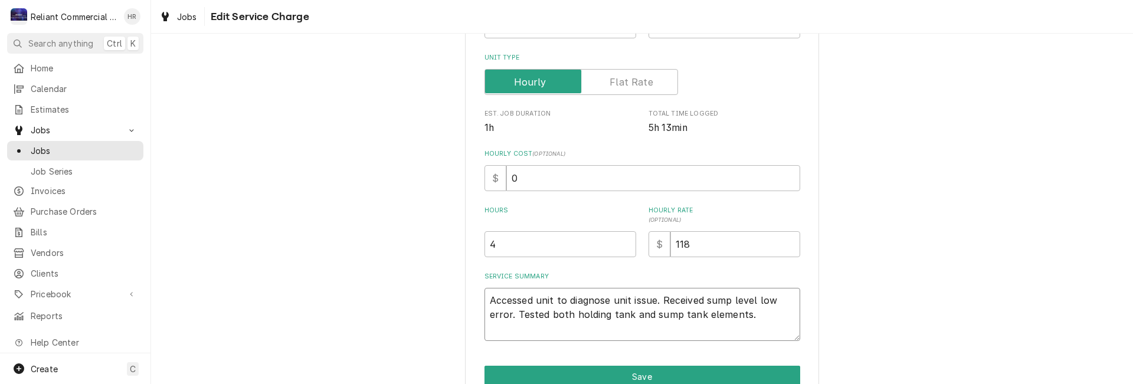
drag, startPoint x: 509, startPoint y: 314, endPoint x: 657, endPoint y: 299, distance: 148.2
click at [657, 299] on textarea "Accessed unit to diagnose unit issue. Received sump level low error. Tested bot…" at bounding box center [642, 314] width 316 height 53
type textarea "x"
type textarea "Accessed unit to diagnose unit issue. Tested both holding tank and sump tank el…"
type textarea "x"
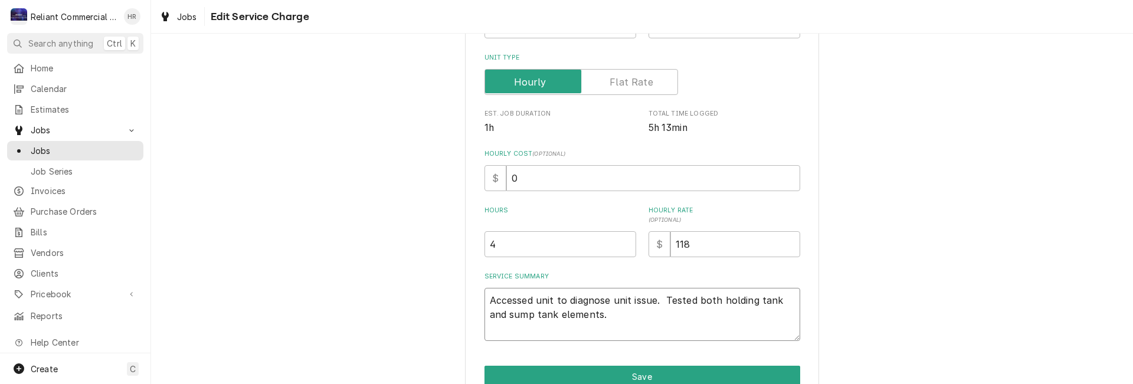
type textarea "Accessed unit to diagnose unit issue. Tested both holding tank and sump tank el…"
click at [602, 319] on textarea "Accessed unit to diagnose unit issue. Tested both holding tank and sump tank el…" at bounding box center [642, 314] width 316 height 53
type textarea "x"
type textarea "Accessed unit to diagnose unit issue. Tested both holding tank and sump tank el…"
type textarea "x"
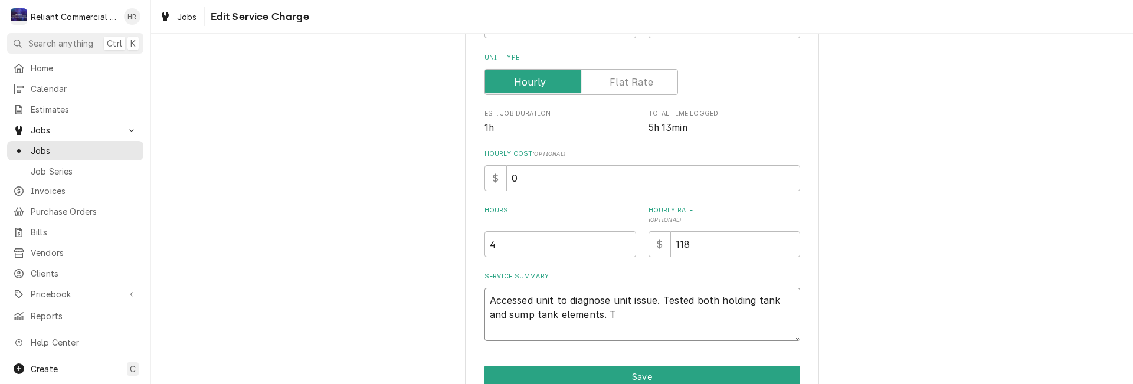
type textarea "Accessed unit to diagnose unit issue. Tested both holding tank and sump tank el…"
type textarea "x"
type textarea "Accessed unit to diagnose unit issue. Tested both holding tank and sump tank el…"
type textarea "x"
type textarea "Accessed unit to diagnose unit issue. Tested both holding tank and sump tank el…"
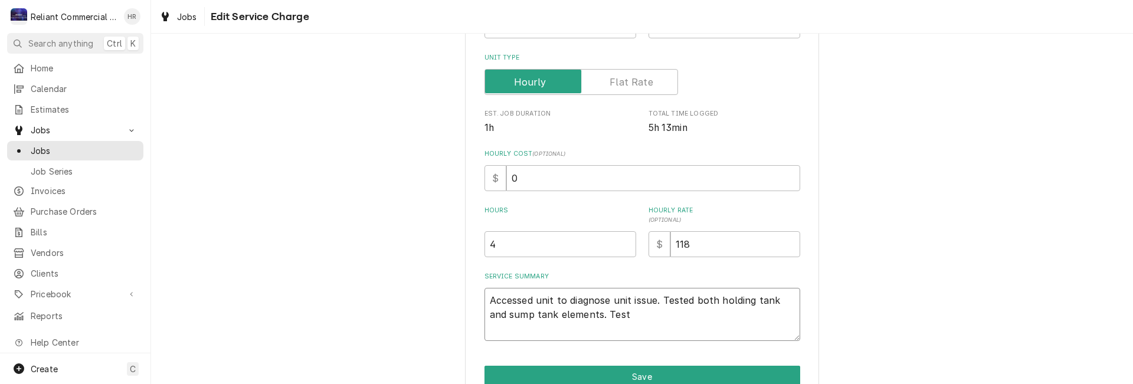
type textarea "x"
type textarea "Accessed unit to diagnose unit issue. Tested both holding tank and sump tank el…"
type textarea "x"
type textarea "Accessed unit to diagnose unit issue. Tested both holding tank and sump tank el…"
type textarea "x"
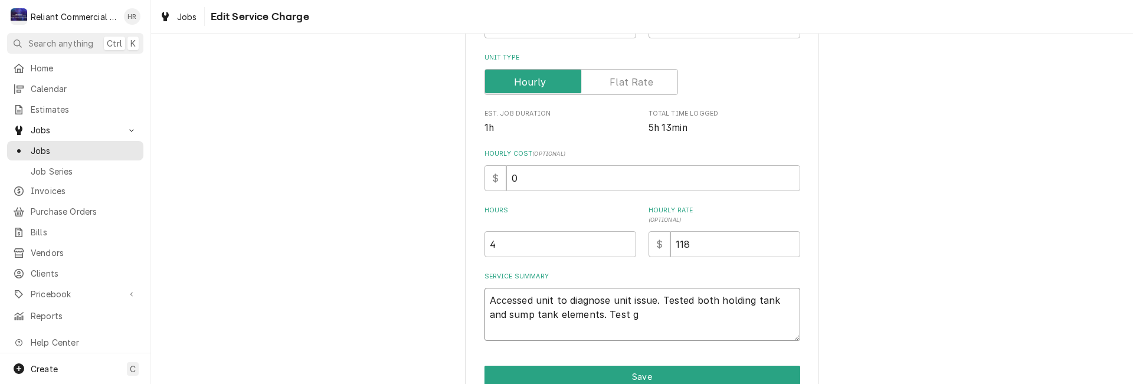
type textarea "Accessed unit to diagnose unit issue. Tested both holding tank and sump tank el…"
type textarea "x"
type textarea "Accessed unit to diagnose unit issue. Tested both holding tank and sump tank el…"
type textarea "x"
type textarea "Accessed unit to diagnose unit issue. Tested both holding tank and sump tank el…"
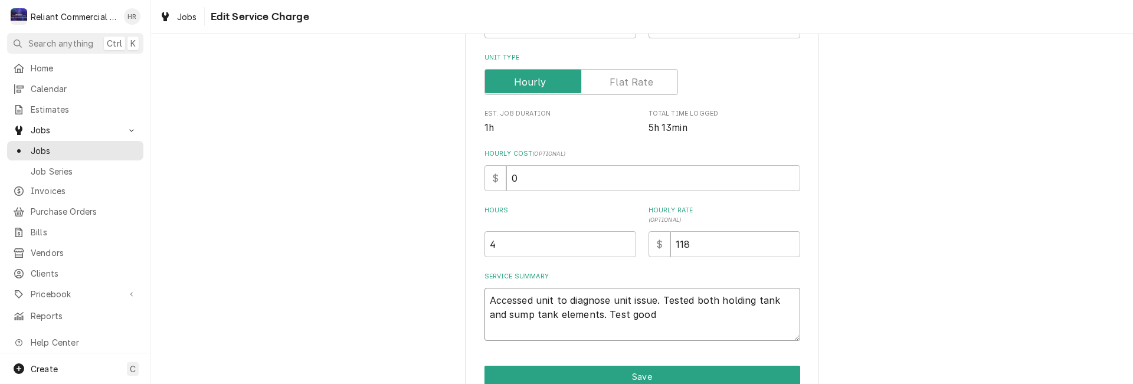
type textarea "x"
type textarea "Accessed unit to diagnose unit issue. Tested both holding tank and sump tank el…"
type textarea "x"
type textarea "Accessed unit to diagnose unit issue. Tested both holding tank and sump tank el…"
type textarea "x"
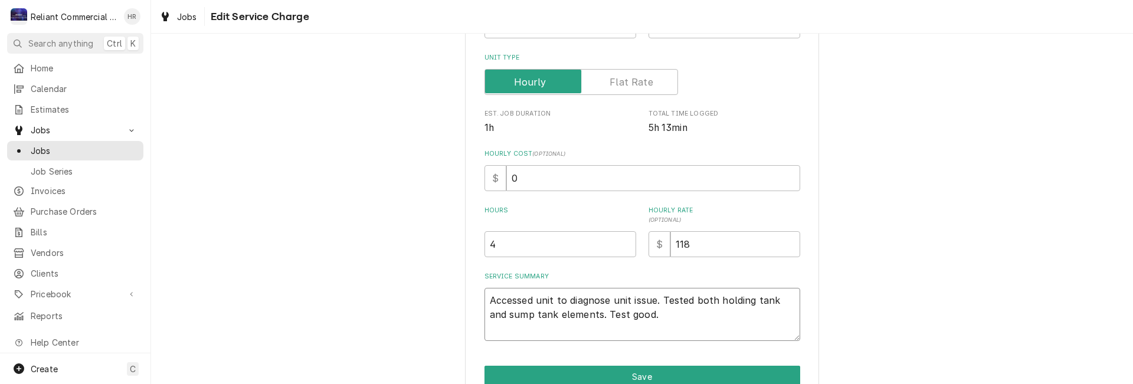
type textarea "Accessed unit to diagnose unit issue. Tested both holding tank and sump tank el…"
type textarea "x"
type textarea "Accessed unit to diagnose unit issue. Tested both holding tank and sump tank el…"
type textarea "x"
type textarea "Accessed unit to diagnose unit issue. Tested both holding tank and sump tank el…"
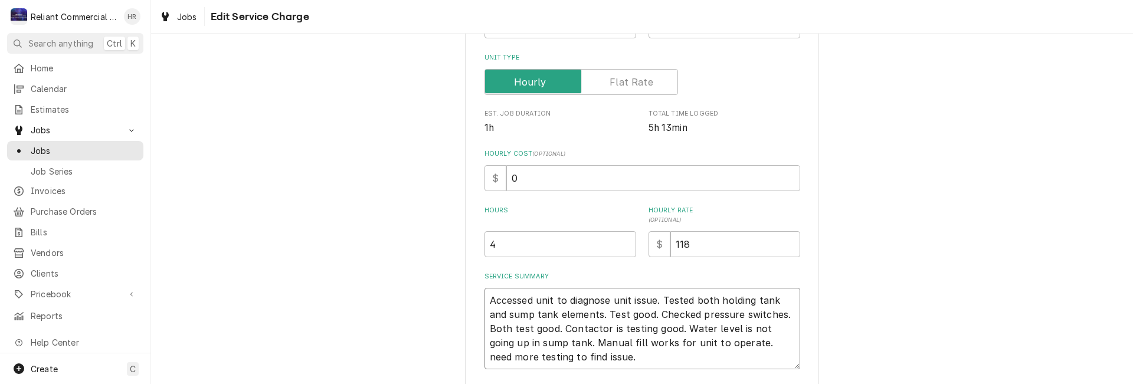
click at [712, 342] on textarea "Accessed unit to diagnose unit issue. Tested both holding tank and sump tank el…" at bounding box center [642, 328] width 316 height 81
click at [575, 355] on textarea "Accessed unit to diagnose unit issue. Tested both holding tank and sump tank el…" at bounding box center [642, 328] width 316 height 81
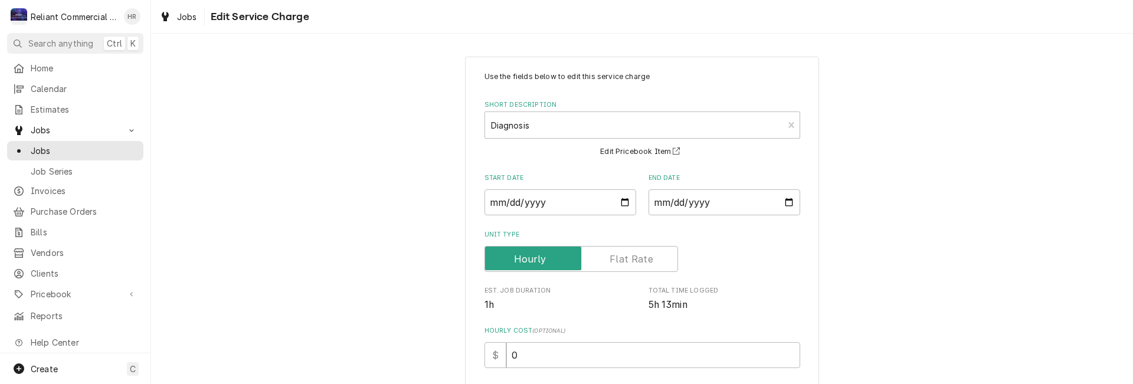
scroll to position [250, 0]
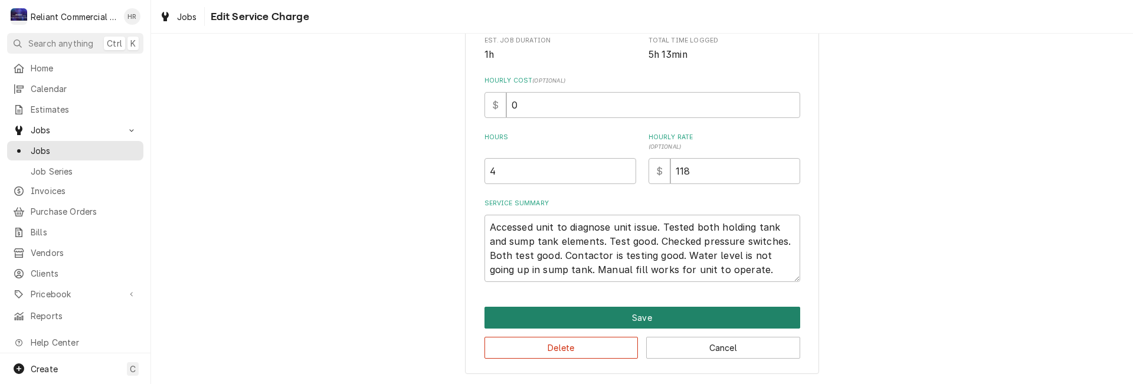
click at [627, 315] on button "Save" at bounding box center [642, 318] width 316 height 22
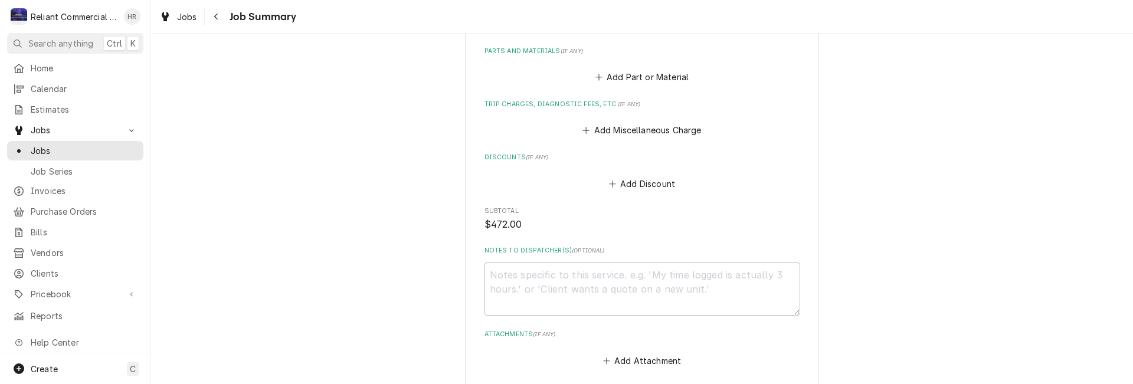
scroll to position [719, 0]
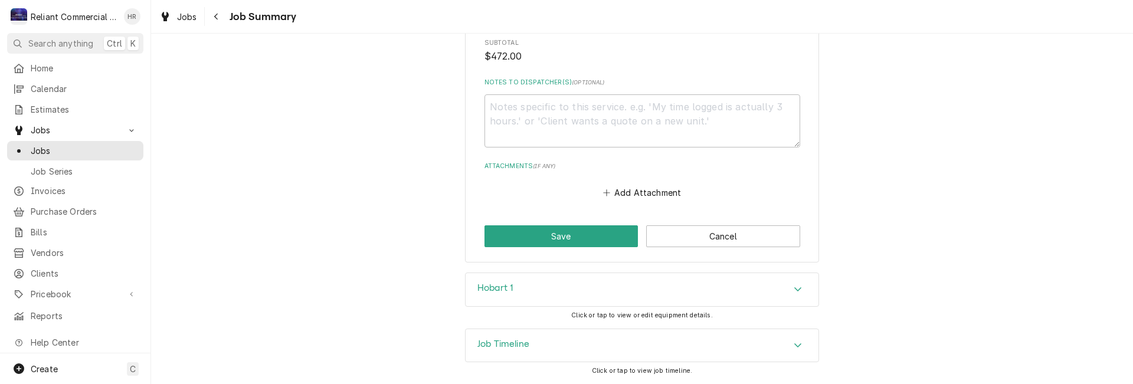
click at [794, 287] on icon "Accordion Header" at bounding box center [798, 288] width 8 height 9
